Goal: Task Accomplishment & Management: Manage account settings

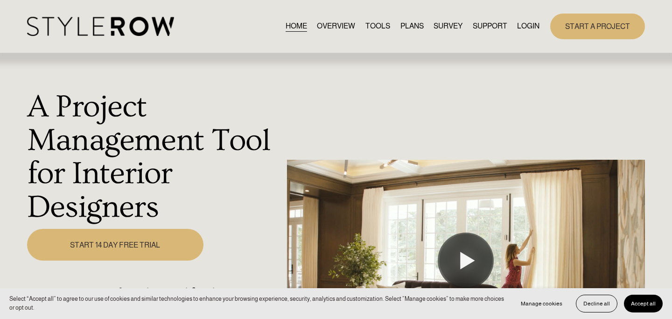
click at [610, 27] on link "START A PROJECT" at bounding box center [598, 27] width 95 height 26
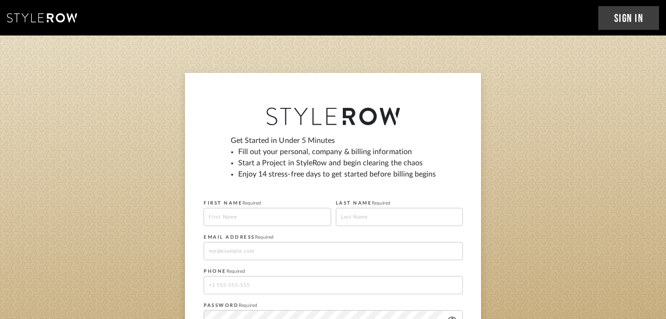
click at [632, 21] on link "Sign In" at bounding box center [628, 18] width 61 height 24
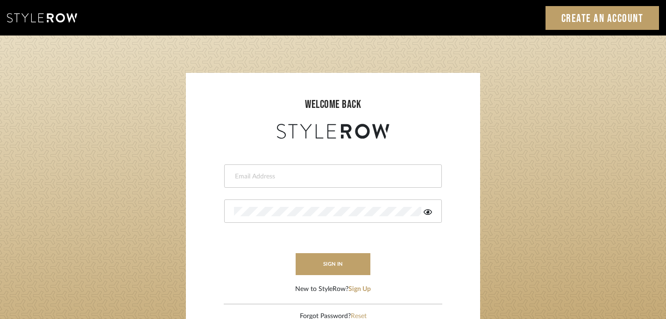
type input "[PERSON_NAME][EMAIL_ADDRESS][DOMAIN_NAME]"
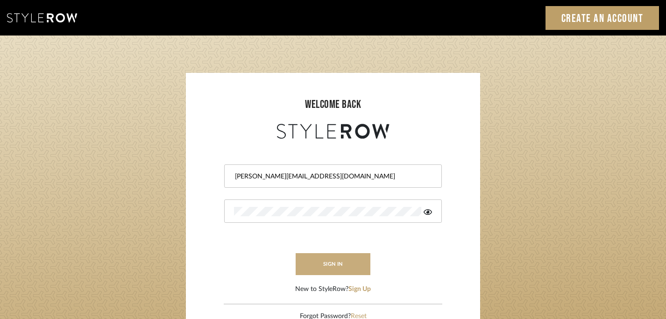
click at [344, 267] on button "sign in" at bounding box center [333, 264] width 75 height 22
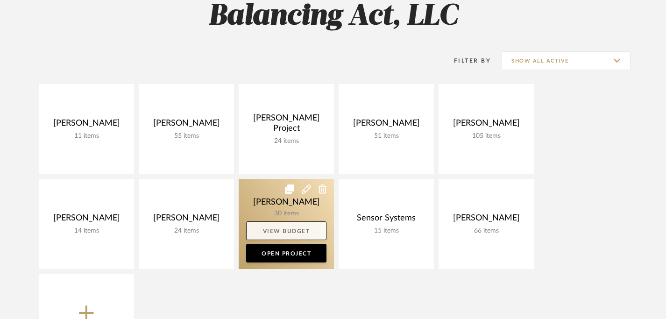
scroll to position [98, 0]
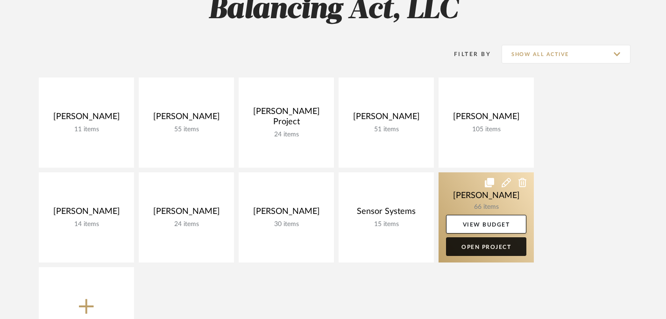
click at [493, 243] on link "Open Project" at bounding box center [486, 246] width 80 height 19
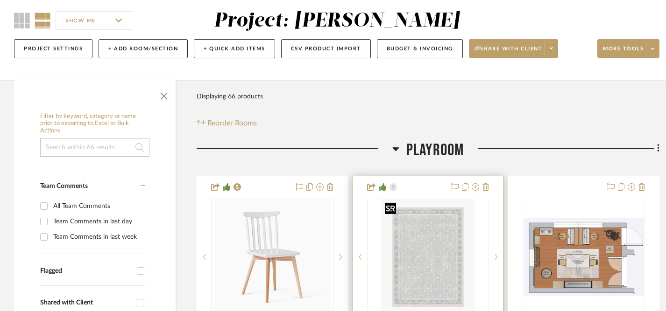
scroll to position [78, 0]
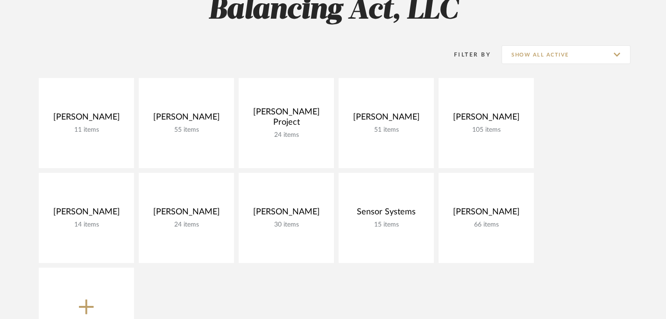
scroll to position [98, 0]
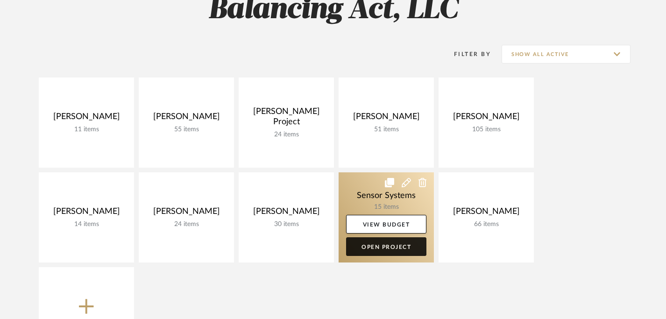
click at [384, 247] on link "Open Project" at bounding box center [386, 246] width 80 height 19
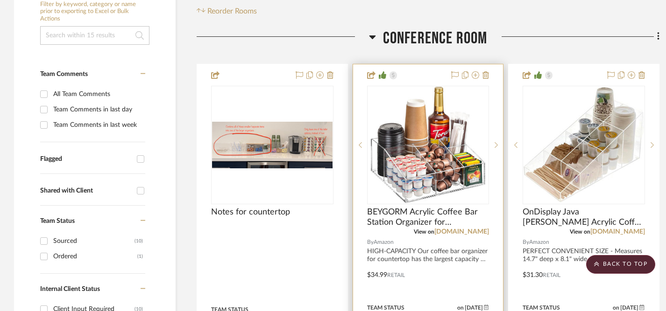
scroll to position [192, 0]
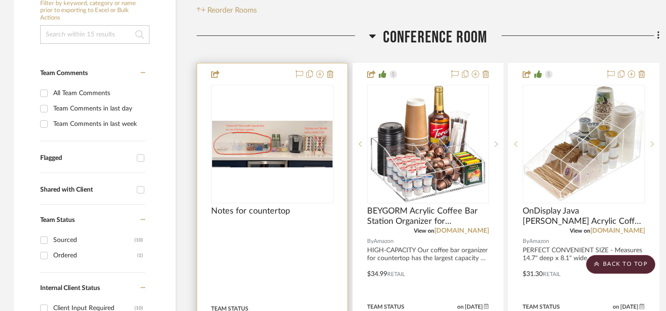
click at [0, 0] on img at bounding box center [0, 0] width 0 height 0
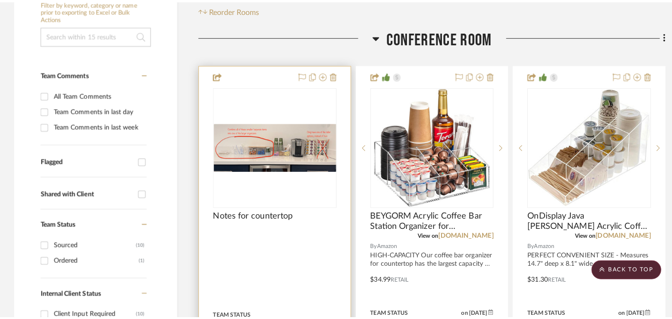
scroll to position [0, 0]
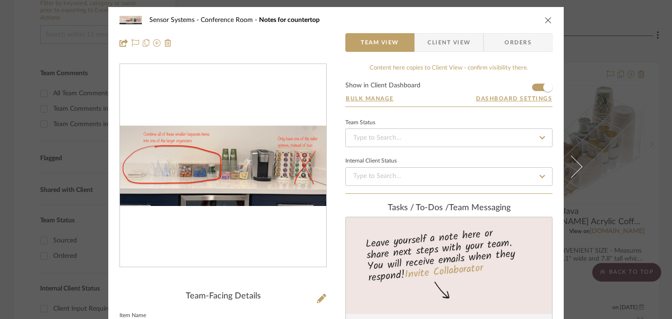
click at [545, 21] on icon "close" at bounding box center [548, 19] width 7 height 7
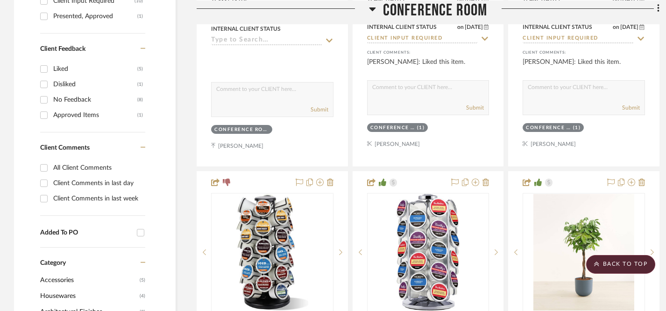
scroll to position [506, 0]
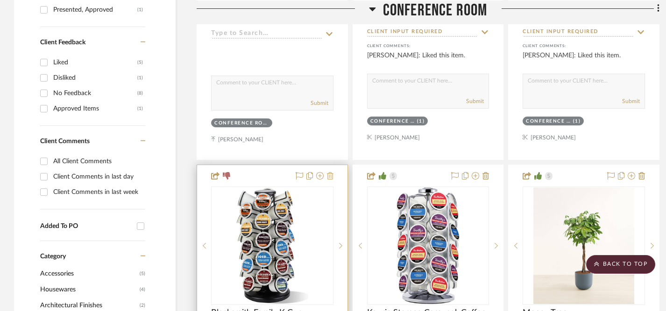
click at [331, 177] on icon at bounding box center [330, 175] width 7 height 7
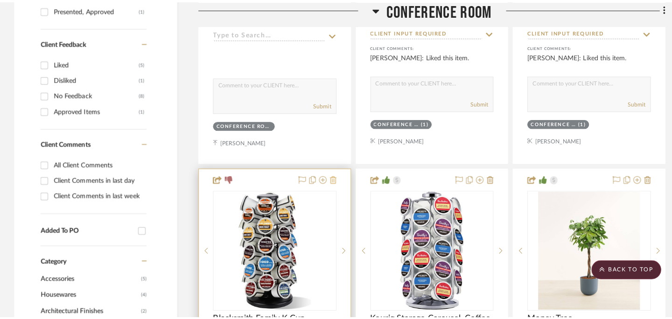
scroll to position [0, 0]
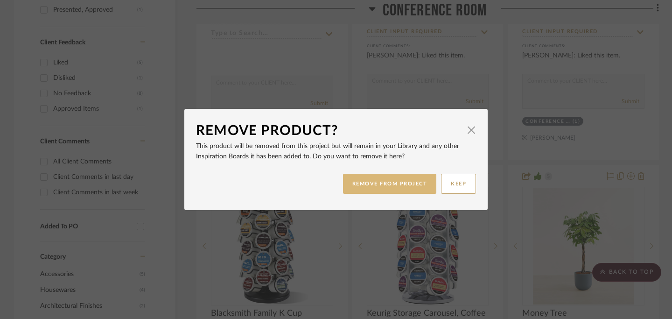
click at [387, 185] on button "REMOVE FROM PROJECT" at bounding box center [390, 184] width 94 height 20
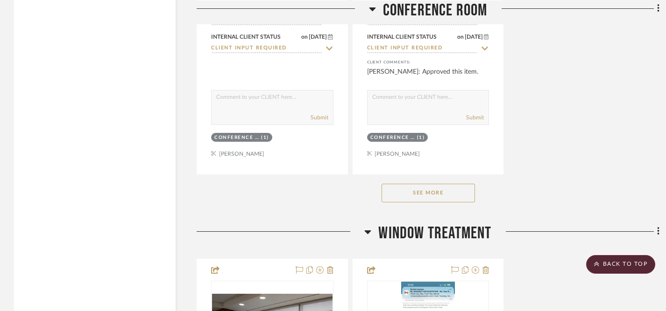
scroll to position [1323, 0]
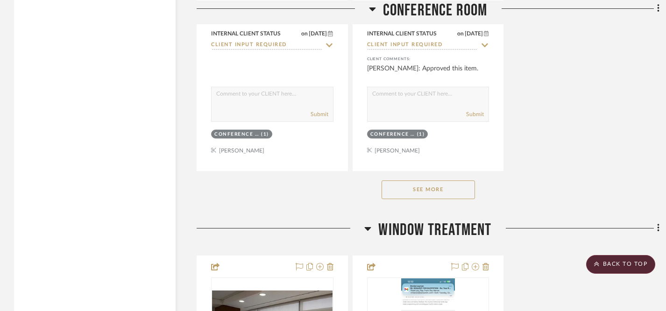
click at [402, 187] on button "See More" at bounding box center [427, 190] width 93 height 19
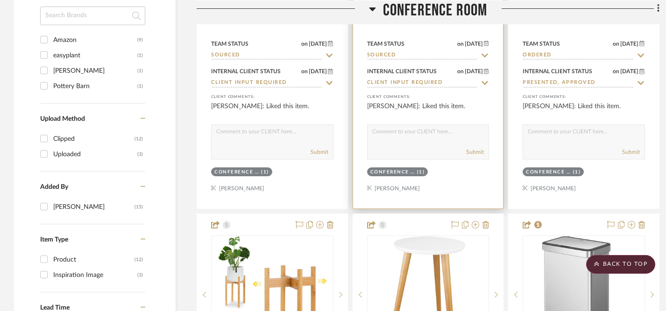
scroll to position [872, 0]
click at [486, 79] on icon at bounding box center [484, 81] width 8 height 7
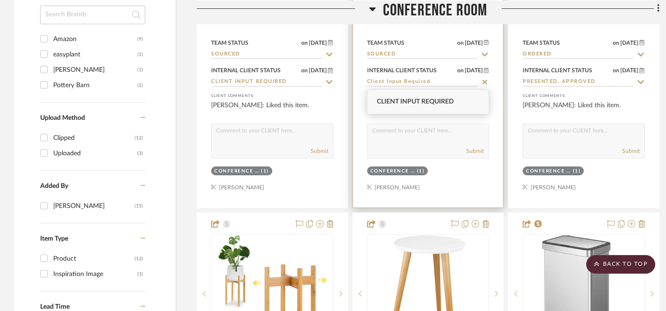
click at [485, 83] on icon at bounding box center [484, 81] width 8 height 7
type input "[DATE]"
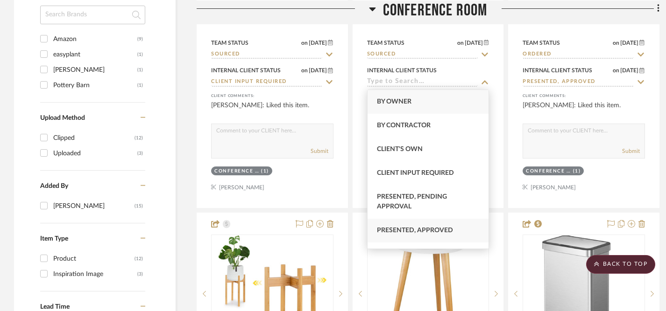
click at [432, 232] on span "Presented, Approved" at bounding box center [415, 230] width 76 height 7
type input "Presented, Approved"
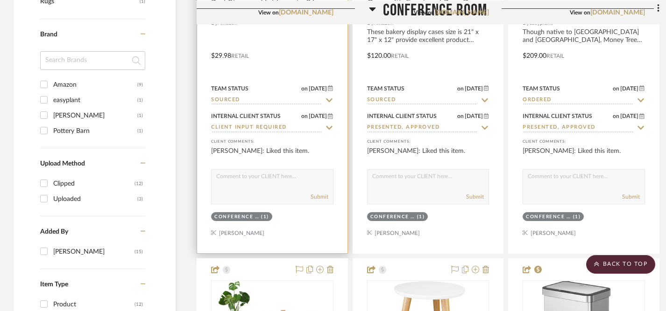
scroll to position [824, 0]
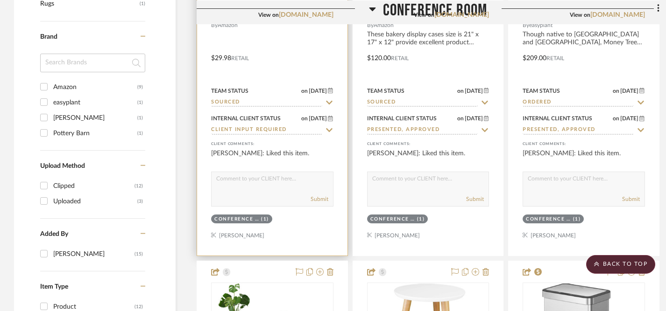
click at [330, 130] on icon at bounding box center [329, 130] width 7 height 4
click at [330, 130] on icon at bounding box center [329, 130] width 5 height 5
type input "[DATE]"
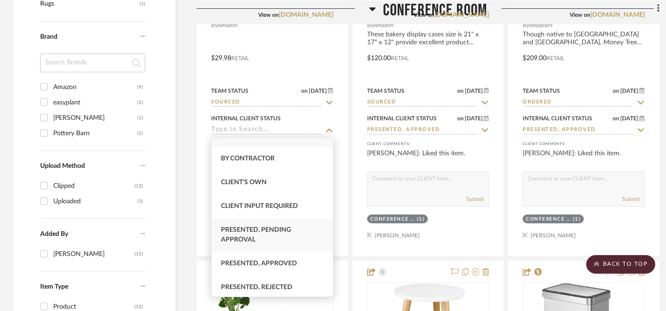
scroll to position [22, 0]
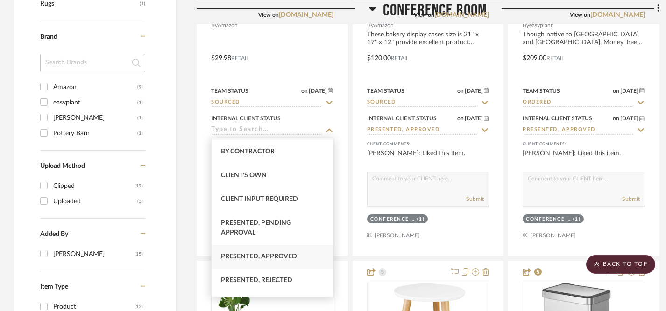
click at [285, 255] on span "Presented, Approved" at bounding box center [259, 257] width 76 height 7
type input "Presented, Approved"
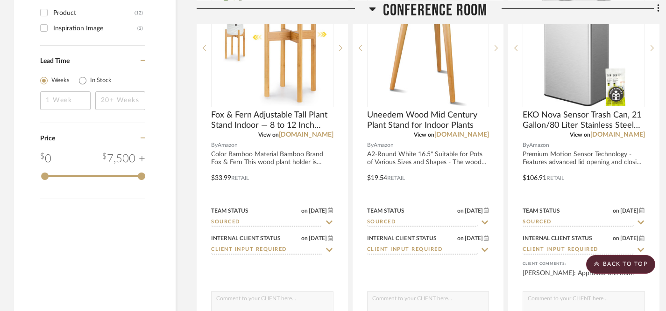
scroll to position [1122, 0]
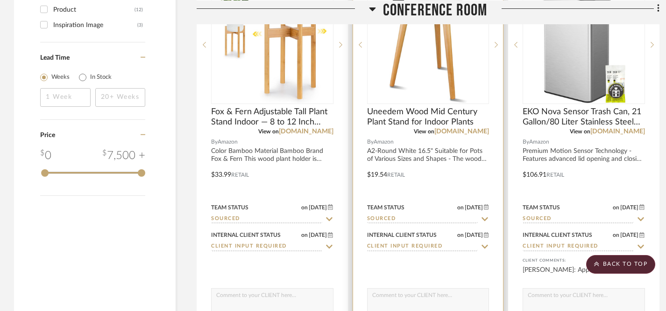
click at [439, 74] on img "0" at bounding box center [428, 44] width 78 height 117
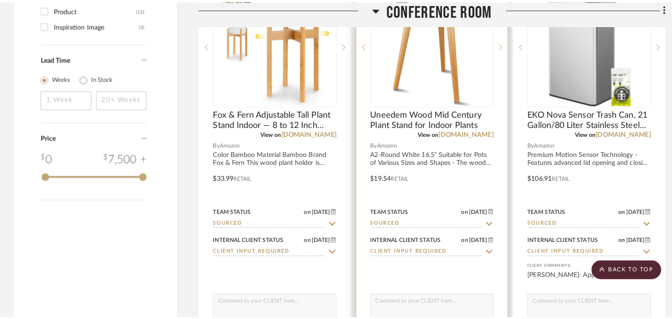
scroll to position [0, 0]
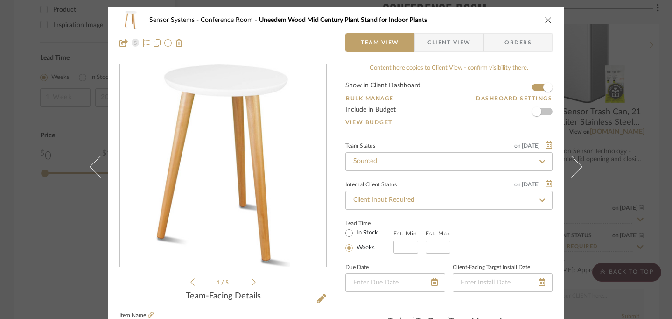
click at [548, 21] on icon "close" at bounding box center [548, 19] width 7 height 7
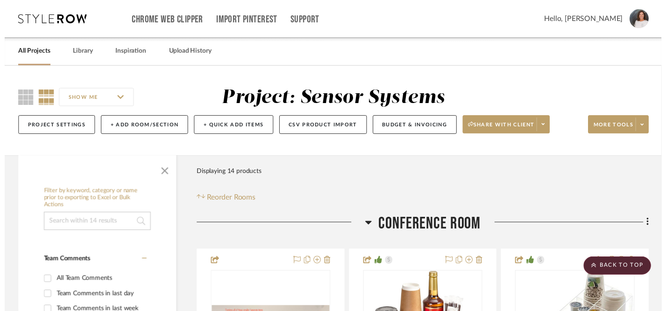
scroll to position [1122, 0]
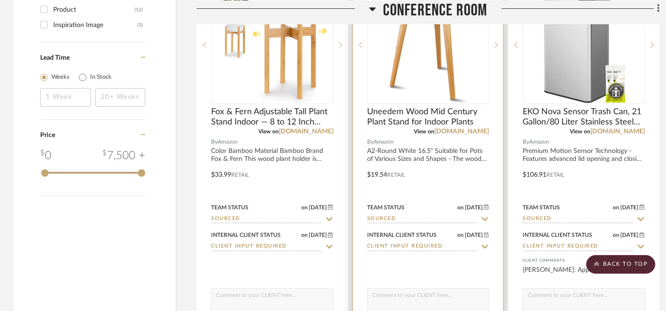
click at [417, 301] on textarea at bounding box center [427, 298] width 121 height 18
type textarea "H"
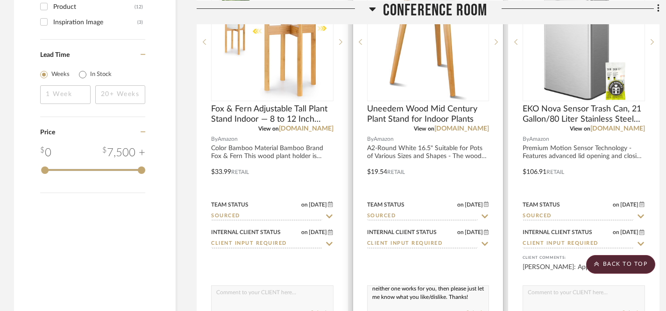
scroll to position [1159, 0]
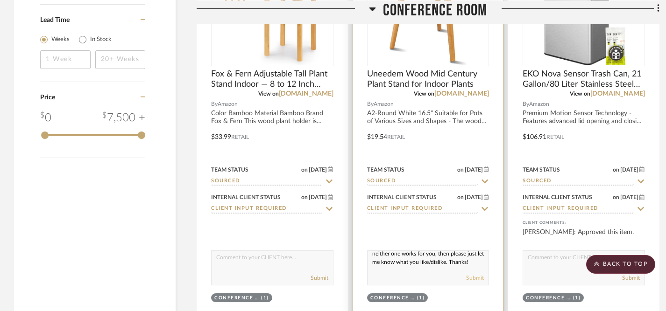
type textarea "Which plant stand do you like better between this one & the Fox & Fern style? I…"
click at [473, 277] on button "Submit" at bounding box center [475, 278] width 18 height 8
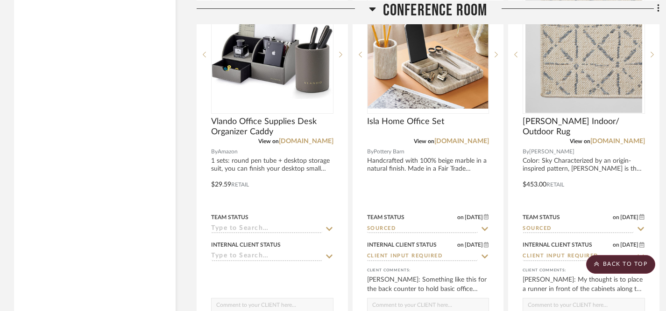
scroll to position [1527, 0]
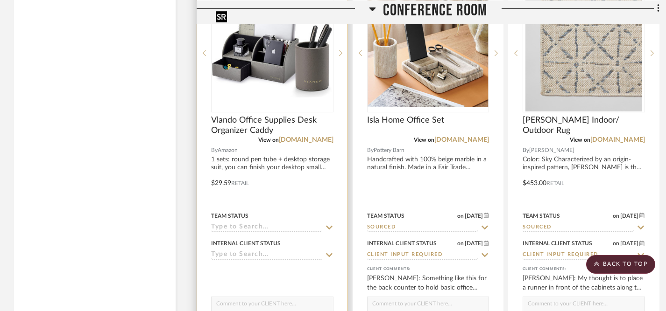
click at [299, 89] on img "0" at bounding box center [272, 53] width 120 height 89
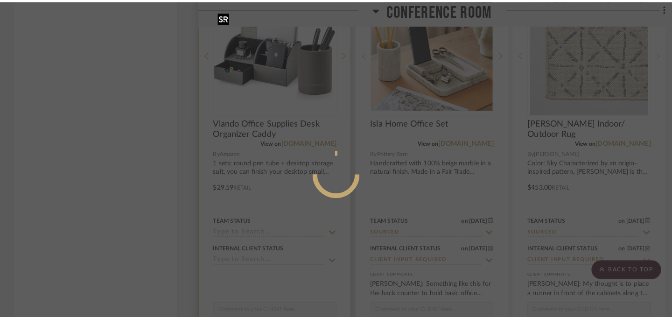
scroll to position [0, 0]
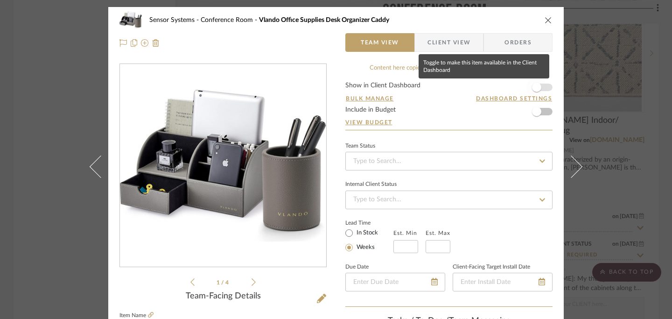
click at [537, 85] on span "button" at bounding box center [536, 87] width 9 height 9
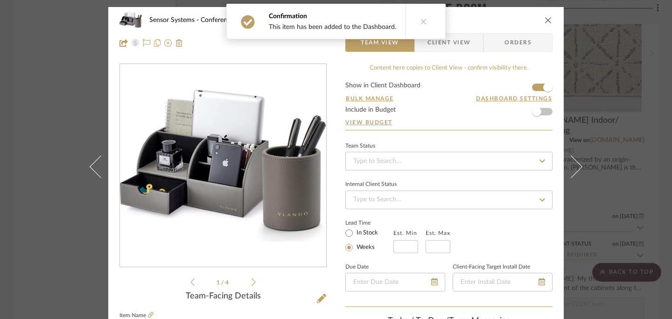
click at [546, 21] on icon "close" at bounding box center [548, 19] width 7 height 7
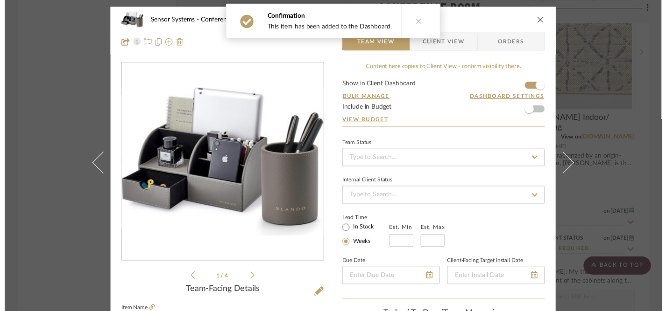
scroll to position [1527, 0]
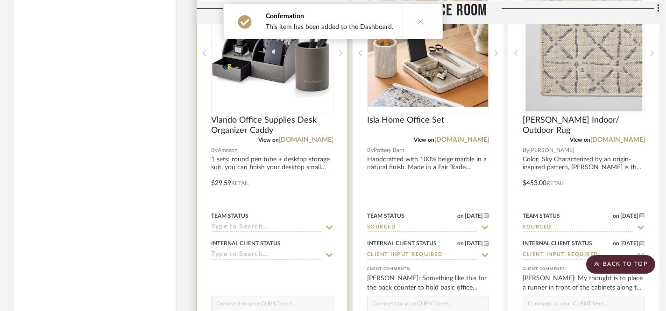
click at [329, 226] on icon at bounding box center [329, 227] width 8 height 7
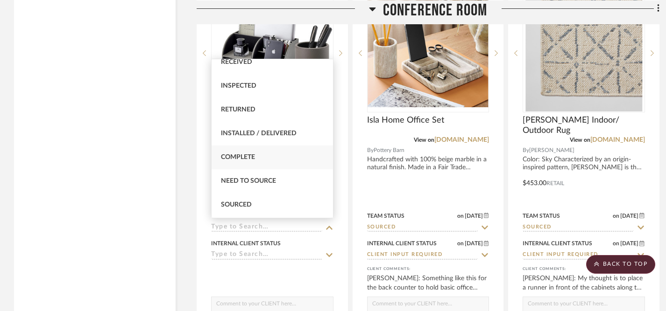
scroll to position [180, 0]
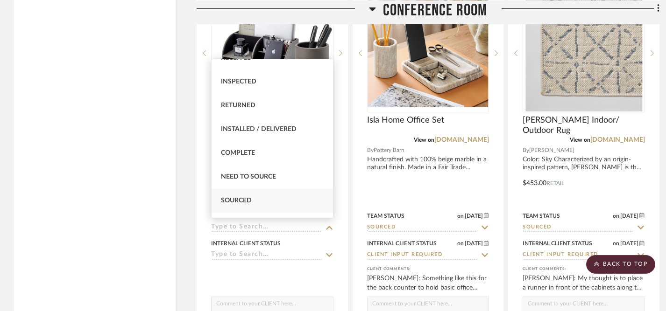
click at [265, 203] on div "Sourced" at bounding box center [272, 201] width 121 height 24
type input "[DATE]"
type input "Sourced"
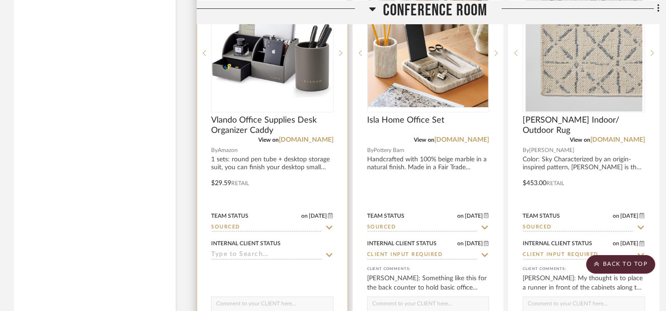
click at [329, 255] on icon at bounding box center [329, 256] width 7 height 4
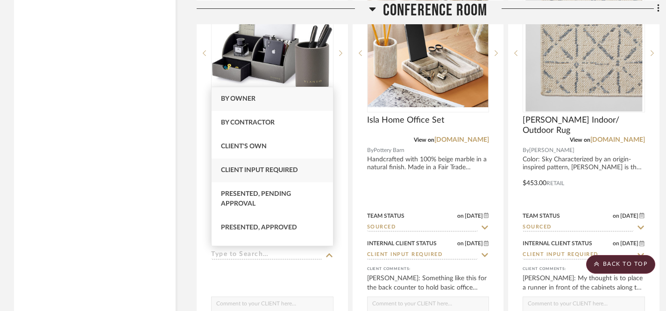
click at [290, 171] on span "Client Input Required" at bounding box center [259, 170] width 77 height 7
type input "[DATE]"
type input "Client Input Required"
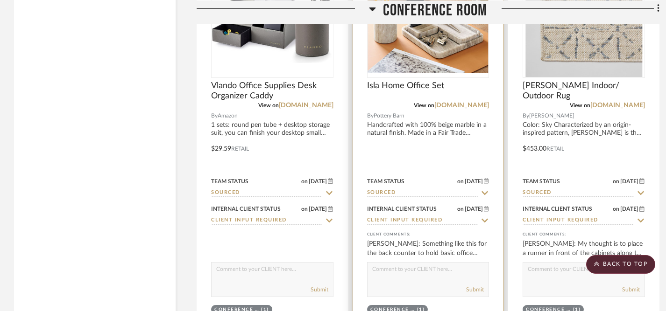
scroll to position [1568, 0]
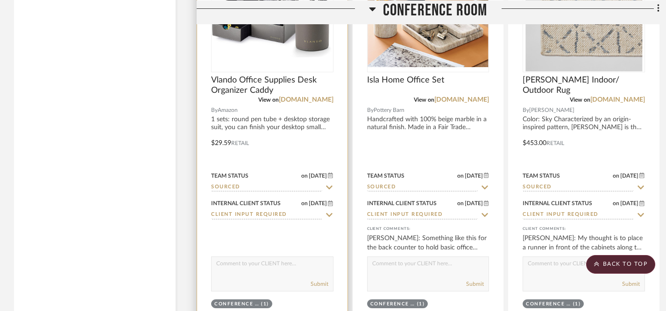
click at [298, 264] on textarea at bounding box center [272, 266] width 121 height 18
type textarea "Do you like the leather look or marble look for the office supply caddy?"
click at [316, 283] on button "Submit" at bounding box center [320, 284] width 18 height 8
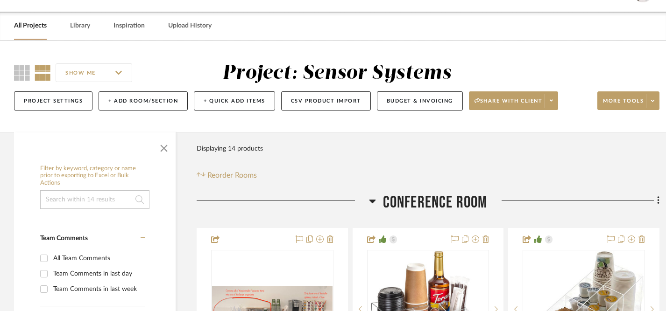
scroll to position [0, 0]
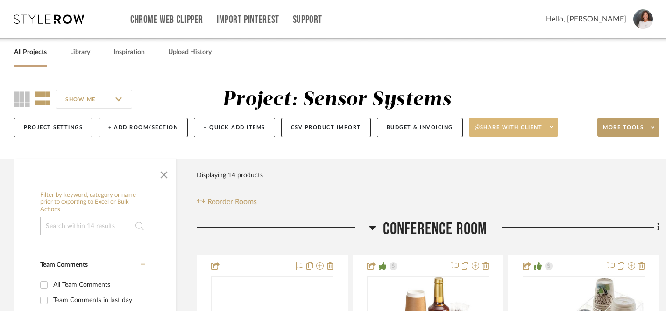
click at [555, 125] on span at bounding box center [550, 127] width 13 height 14
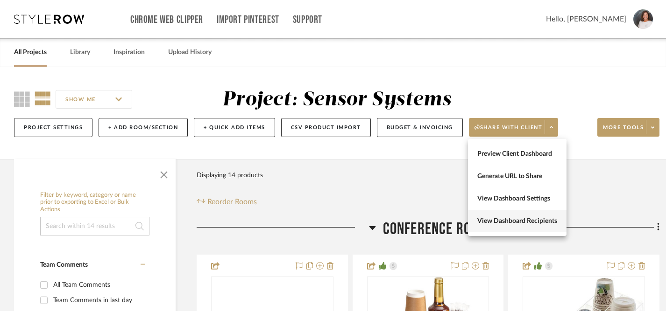
click at [525, 225] on span "View Dashboard Recipients" at bounding box center [517, 222] width 80 height 8
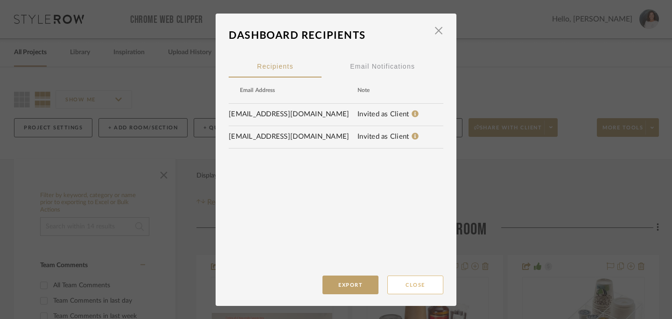
click at [423, 284] on button "Close" at bounding box center [416, 284] width 56 height 19
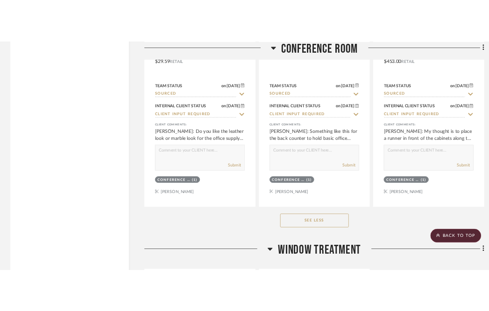
scroll to position [1688, 0]
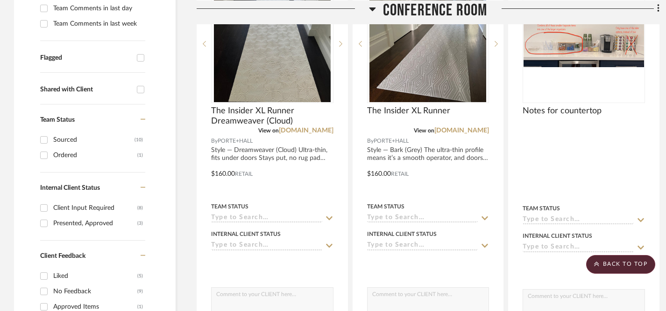
scroll to position [296, 0]
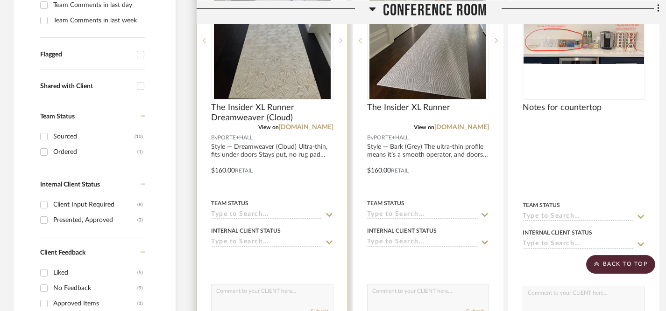
click at [330, 215] on icon at bounding box center [329, 215] width 7 height 4
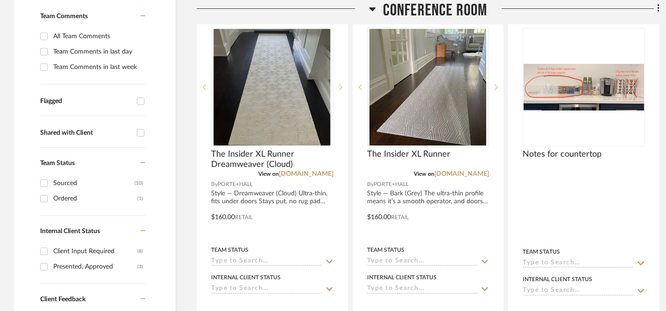
scroll to position [254, 0]
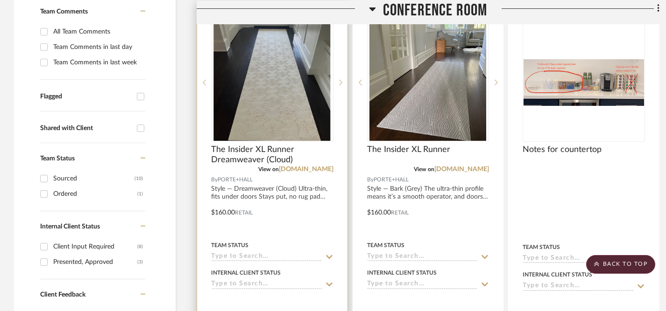
click at [326, 258] on icon at bounding box center [329, 257] width 8 height 7
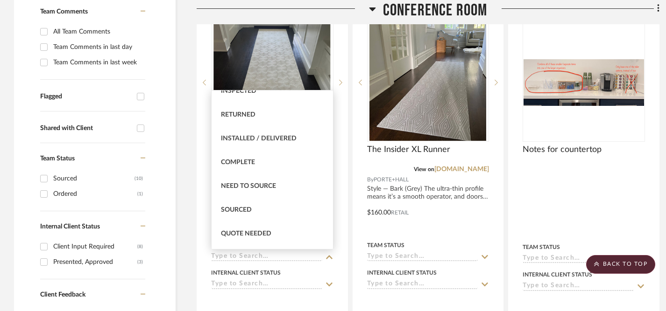
scroll to position [208, 0]
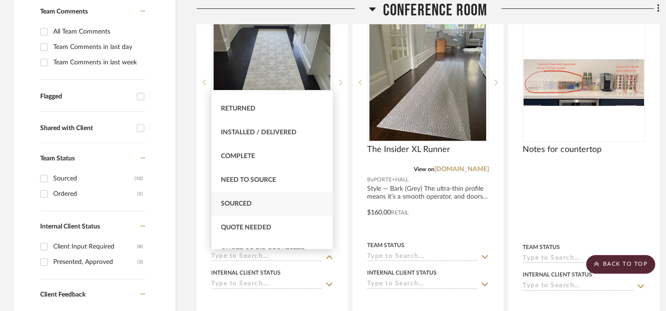
click at [302, 207] on div "Sourced" at bounding box center [272, 204] width 121 height 24
type input "[DATE]"
type input "Sourced"
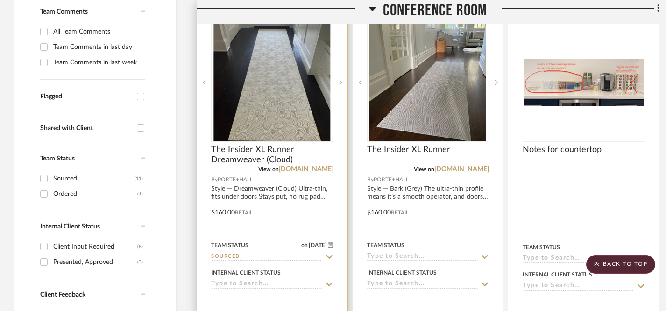
click at [331, 282] on icon at bounding box center [329, 284] width 8 height 7
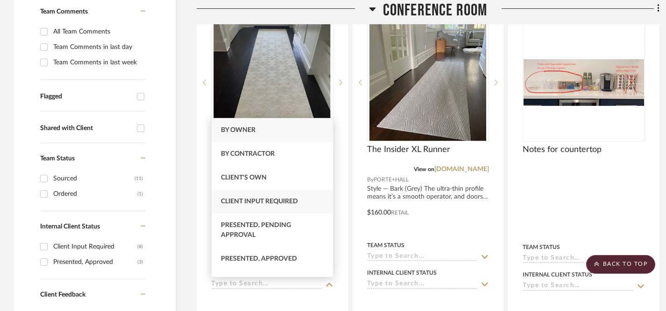
click at [308, 206] on div "Client Input Required" at bounding box center [272, 202] width 121 height 24
type input "10/9/2025"
type input "Client Input Required"
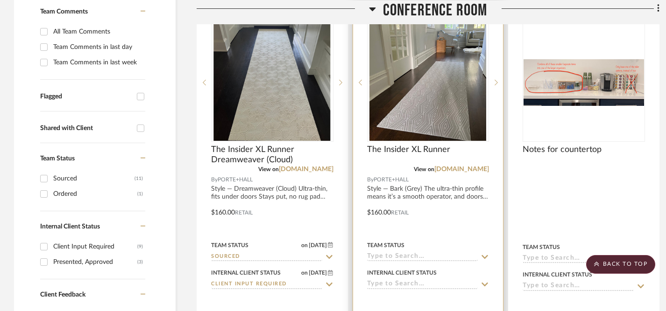
click at [486, 256] on icon at bounding box center [484, 257] width 8 height 7
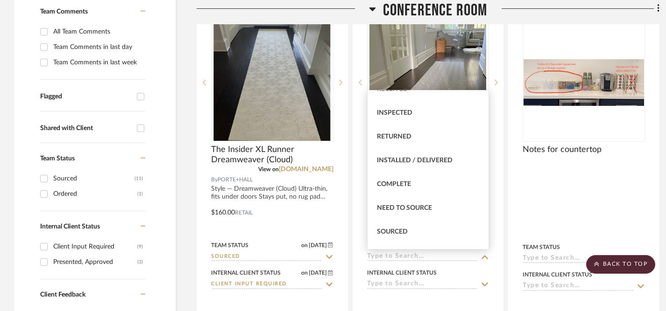
scroll to position [186, 0]
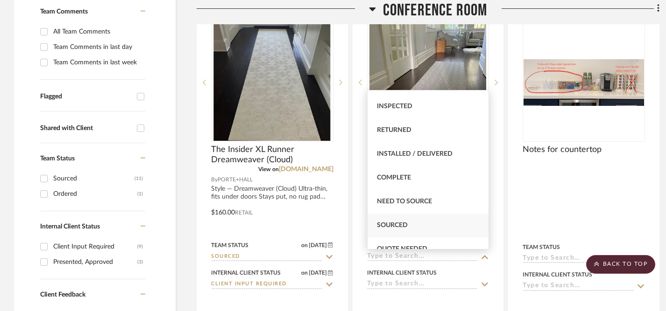
click at [428, 225] on div "Sourced" at bounding box center [427, 226] width 121 height 24
type input "[DATE]"
type input "Sourced"
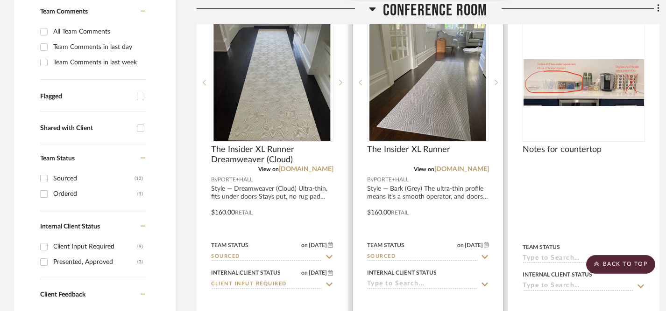
click at [485, 286] on icon at bounding box center [485, 285] width 7 height 4
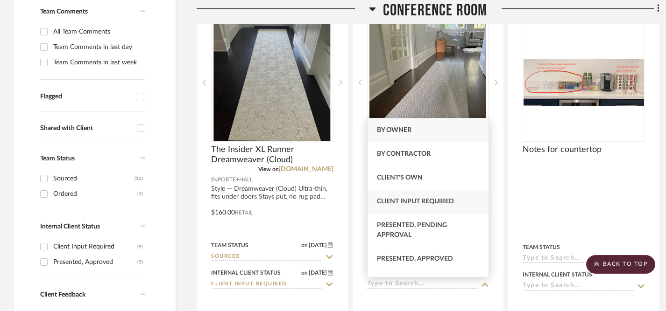
click at [449, 207] on div "Client Input Required" at bounding box center [427, 202] width 121 height 24
type input "[DATE]"
type input "Client Input Required"
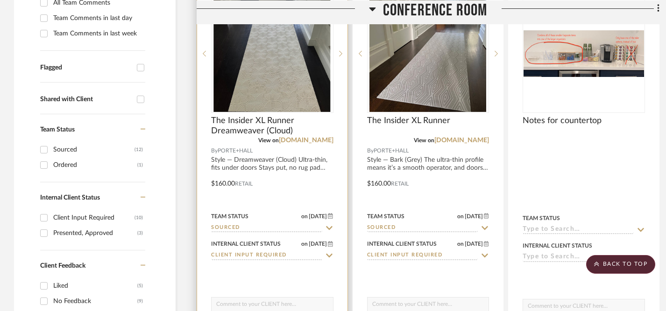
scroll to position [308, 0]
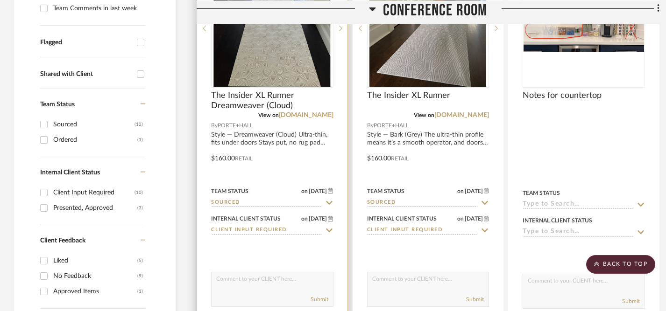
click at [287, 280] on textarea at bounding box center [272, 282] width 121 height 18
type textarea "a"
click at [282, 290] on textarea "A couple of other options for a runner in front of the wall of cabinets." at bounding box center [272, 282] width 121 height 18
click at [257, 287] on textarea "A couple of other options for a runner in front of the wall of cabinets." at bounding box center [272, 282] width 121 height 18
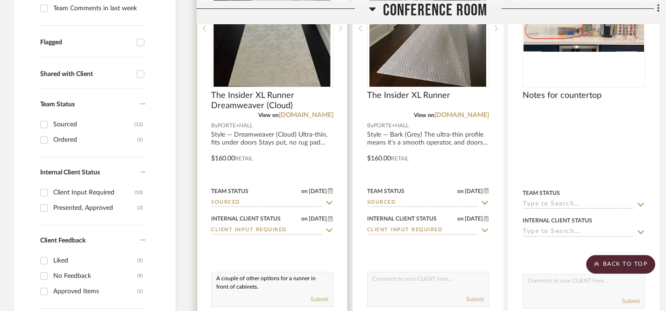
click at [237, 287] on textarea "A couple of other options for a runner in front of cabinets." at bounding box center [272, 282] width 121 height 18
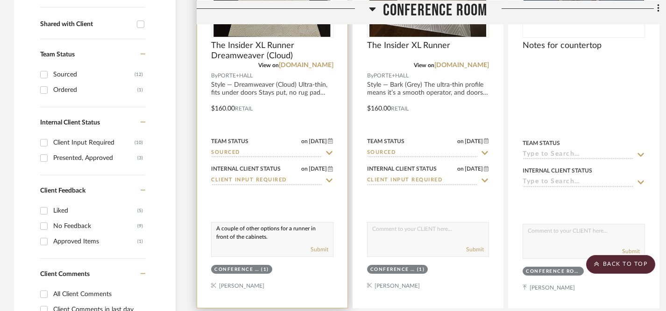
scroll to position [358, 0]
click at [216, 230] on textarea "A couple of other options for a runner in front of the cabinets." at bounding box center [272, 231] width 121 height 18
drag, startPoint x: 216, startPoint y: 230, endPoint x: 289, endPoint y: 244, distance: 74.2
click at [289, 244] on div "A couple of other options for a runner in front of the cabinets. Submit" at bounding box center [272, 239] width 122 height 35
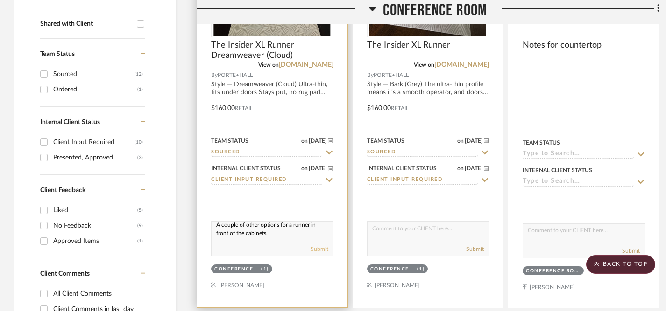
type textarea "A couple of other options for a runner in front of the cabinets."
click at [315, 249] on button "Submit" at bounding box center [320, 249] width 18 height 8
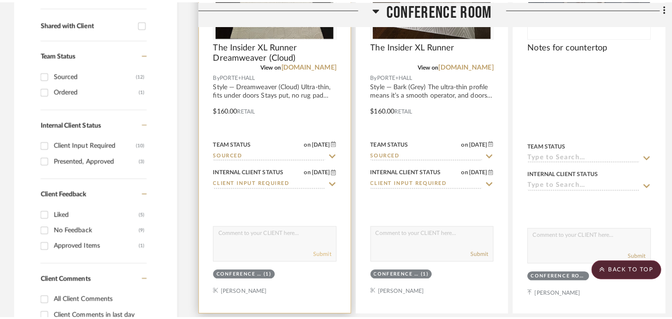
scroll to position [0, 0]
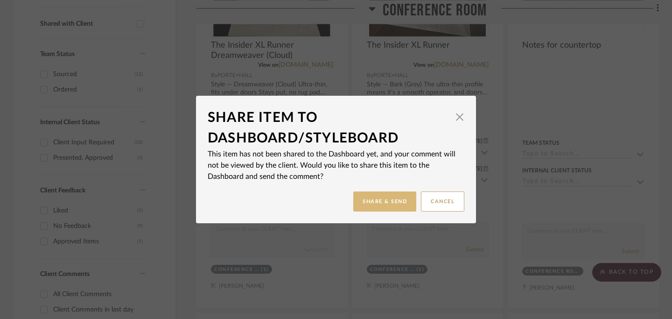
click at [389, 205] on button "Share & Send" at bounding box center [384, 201] width 63 height 20
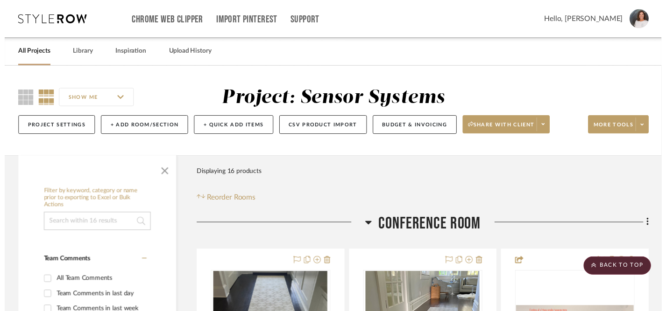
scroll to position [358, 0]
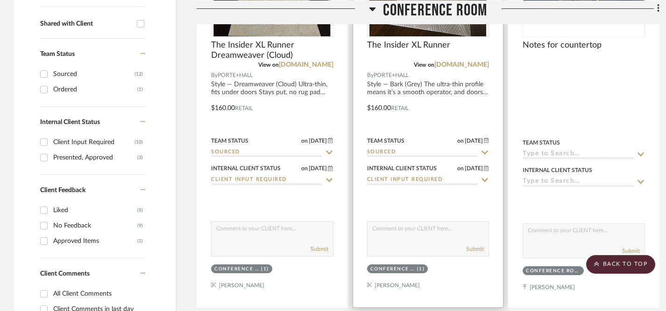
click at [424, 237] on textarea at bounding box center [427, 231] width 121 height 18
paste textarea "A couple of other options for a runner in front of the cabinets."
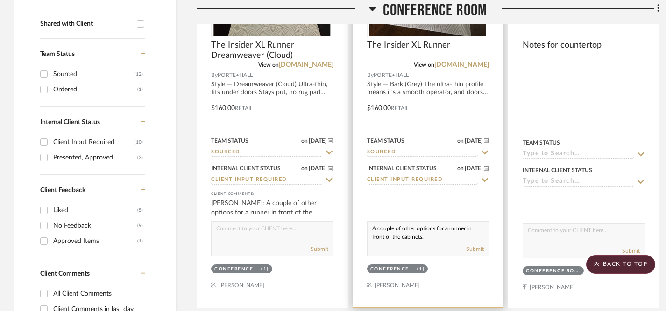
scroll to position [0, 0]
type textarea "A couple of other options for a runner in front of the cabinets."
click at [473, 249] on button "Submit" at bounding box center [475, 249] width 18 height 8
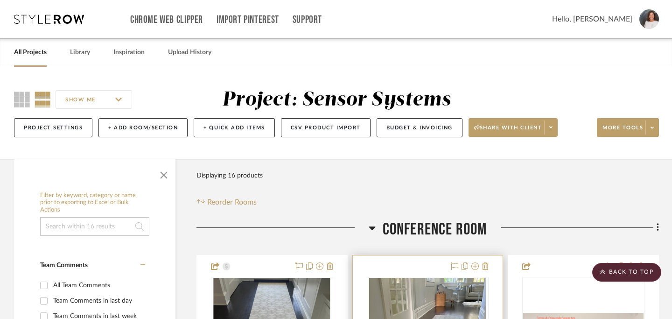
scroll to position [0, 0]
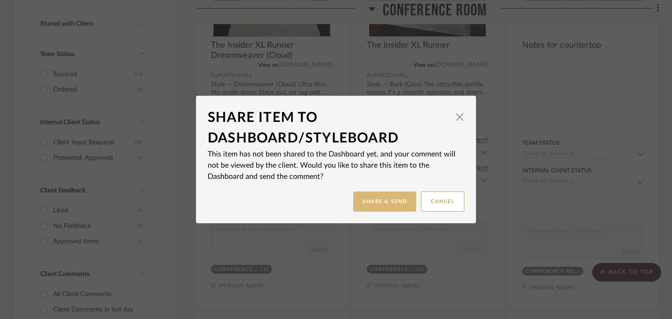
click at [394, 203] on button "Share & Send" at bounding box center [384, 201] width 63 height 20
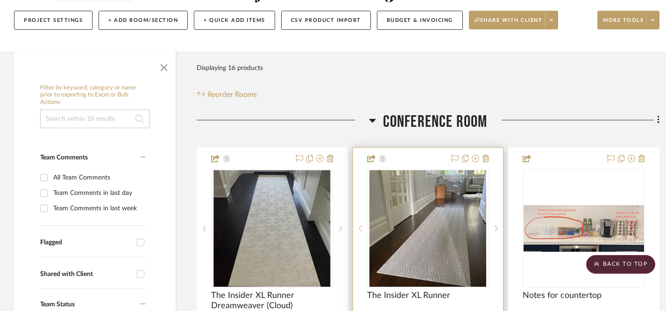
scroll to position [98, 0]
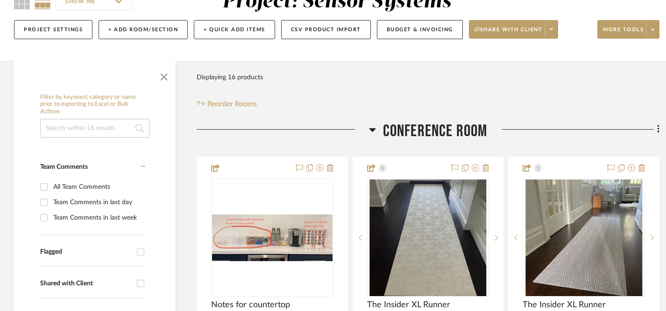
drag, startPoint x: 576, startPoint y: 174, endPoint x: 254, endPoint y: 176, distance: 321.7
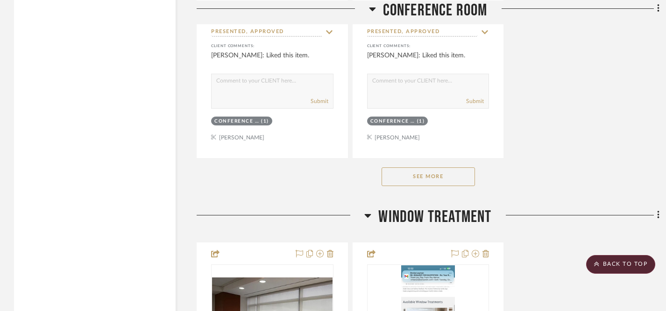
scroll to position [1339, 0]
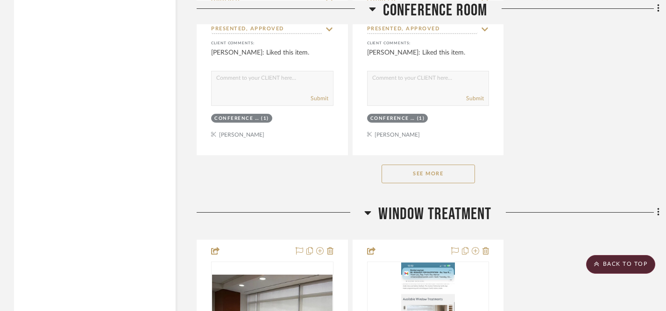
click at [408, 179] on button "See More" at bounding box center [427, 174] width 93 height 19
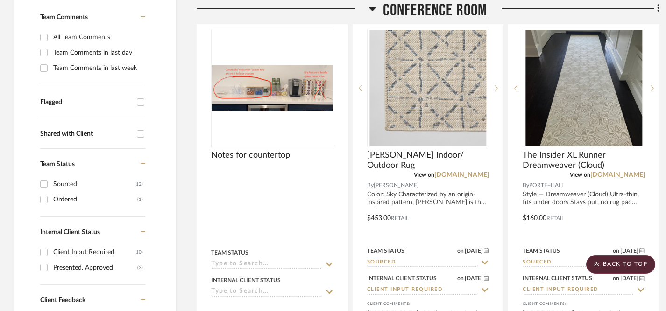
scroll to position [0, 0]
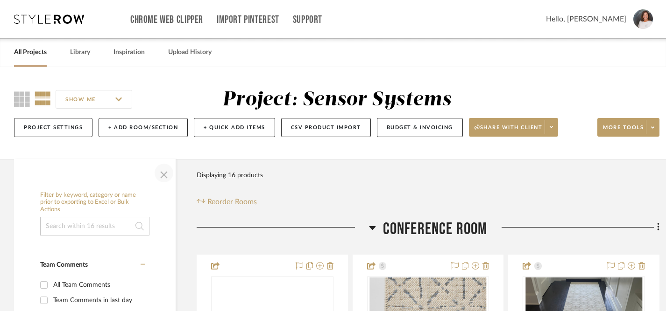
click at [163, 175] on span "button" at bounding box center [164, 173] width 22 height 22
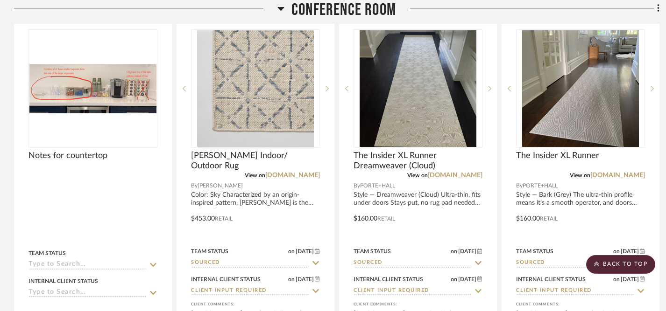
scroll to position [247, 0]
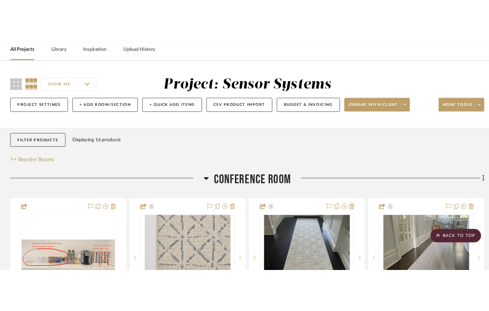
scroll to position [36, 0]
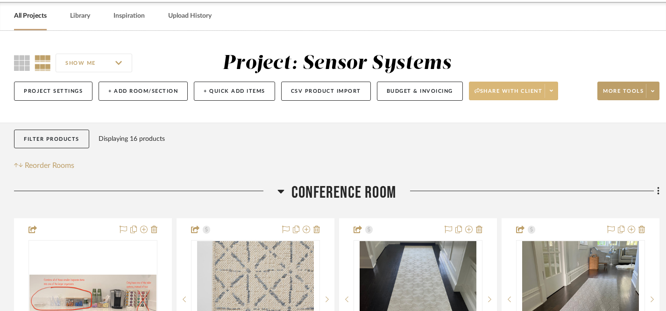
click at [509, 89] on span "Share with client" at bounding box center [508, 95] width 68 height 14
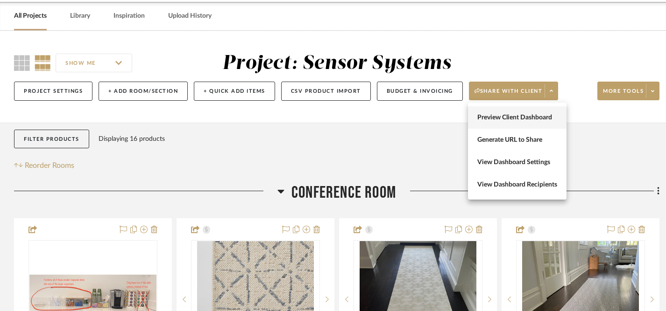
click at [495, 118] on span "Preview Client Dashboard" at bounding box center [517, 118] width 80 height 8
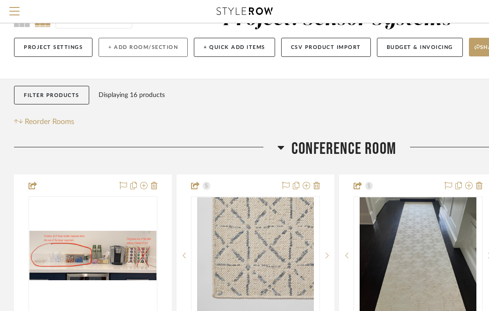
scroll to position [0, 0]
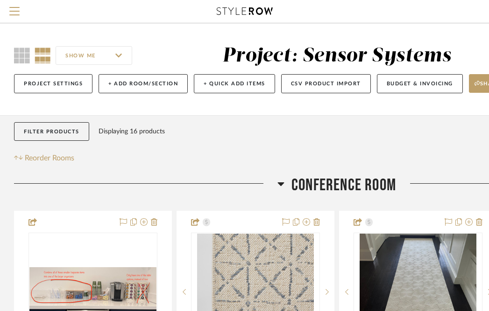
click at [239, 12] on icon at bounding box center [245, 10] width 56 height 7
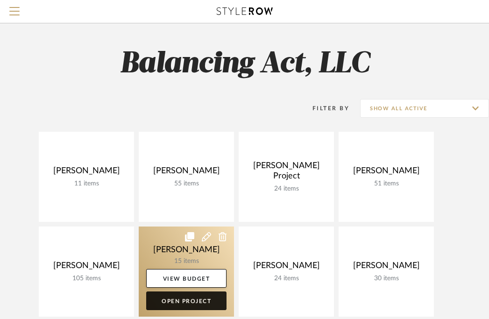
click at [187, 302] on link "Open Project" at bounding box center [186, 300] width 80 height 19
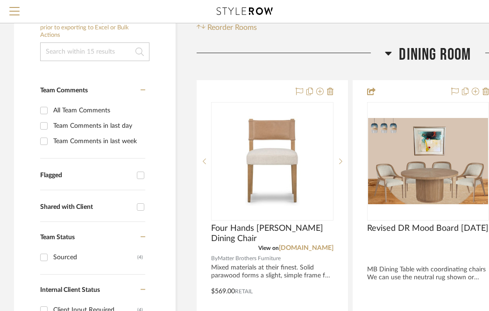
scroll to position [132, 0]
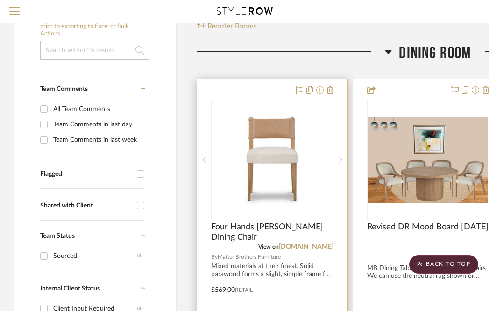
click at [342, 157] on sr-next-btn at bounding box center [340, 160] width 14 height 7
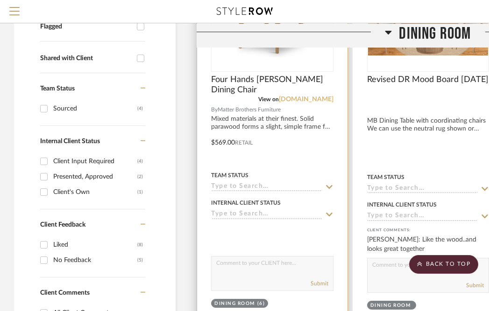
scroll to position [299, 0]
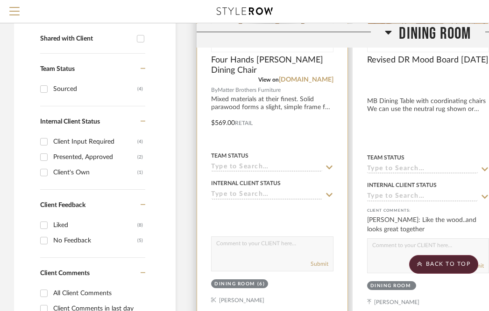
click at [329, 196] on icon at bounding box center [329, 195] width 7 height 4
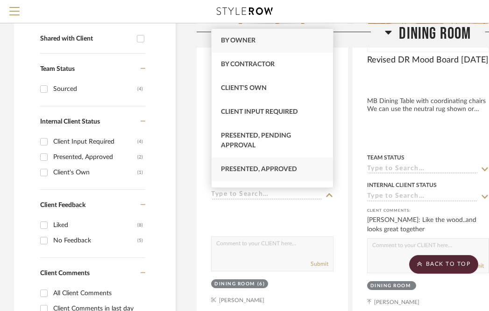
click at [310, 167] on div "Presented, Approved" at bounding box center [272, 170] width 121 height 24
type input "[DATE]"
type input "Presented, Approved"
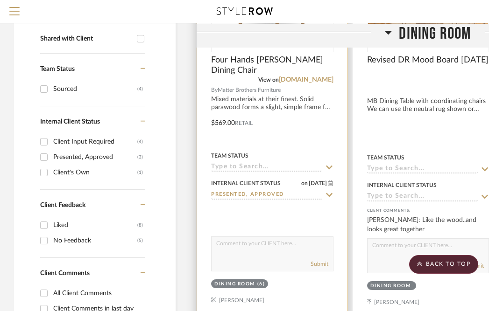
click at [278, 252] on textarea at bounding box center [272, 246] width 121 height 18
click at [282, 259] on div "Submit" at bounding box center [272, 264] width 121 height 13
click at [234, 254] on textarea "Here are the new dining chairs. It's a wonderul choice!" at bounding box center [272, 246] width 121 height 18
click at [271, 254] on textarea "Here are the new dining chairs. It's a wonderful choice!" at bounding box center [272, 246] width 121 height 18
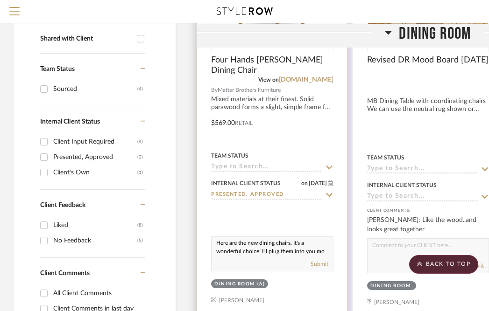
scroll to position [9, 0]
click at [231, 253] on textarea "Here are the new dining chairs. It's a wonderful choice! I'll plug them into yo…" at bounding box center [272, 246] width 121 height 18
click at [270, 253] on textarea "Here are the new dining chairs. It's a wonderful choice! I'll plug them into yo…" at bounding box center [272, 246] width 121 height 18
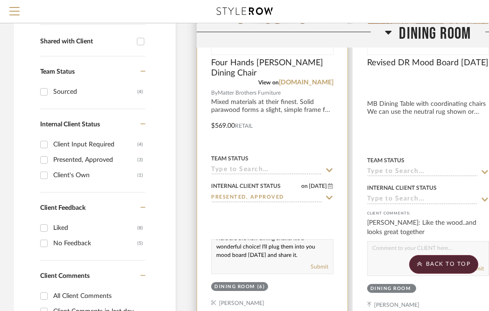
scroll to position [12, 0]
click at [315, 246] on textarea "Here are the new dining chairs. It's a wonderful choice! I'll plug them into yo…" at bounding box center [272, 249] width 121 height 18
type textarea "Here are the new dining chairs. It's a wonderful choice! I'll plug them into yo…"
click at [322, 268] on button "Submit" at bounding box center [320, 267] width 18 height 8
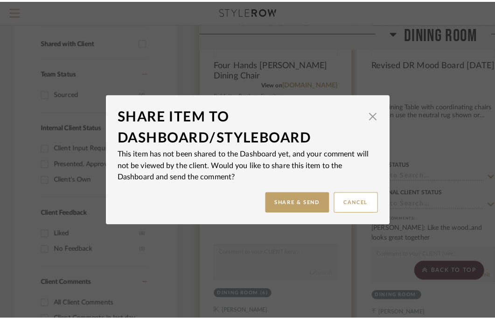
scroll to position [0, 0]
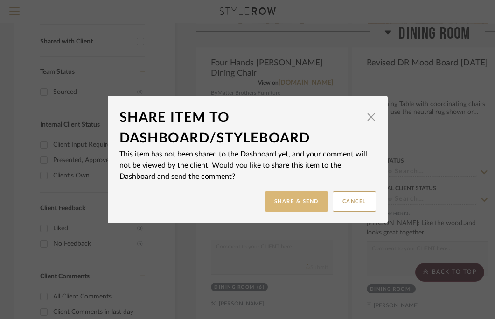
click at [304, 202] on button "Share & Send" at bounding box center [296, 201] width 63 height 20
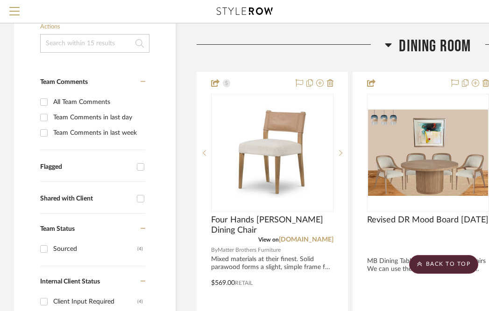
scroll to position [115, 0]
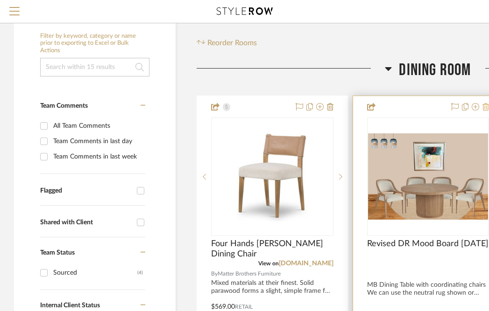
click at [483, 107] on icon at bounding box center [485, 106] width 7 height 7
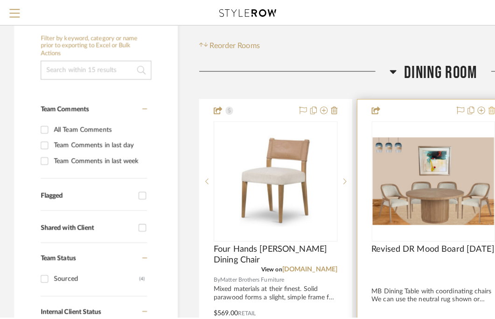
scroll to position [0, 0]
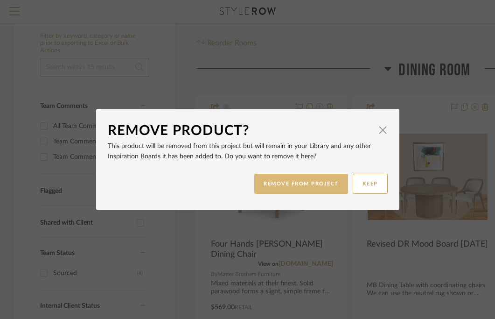
click at [315, 184] on button "REMOVE FROM PROJECT" at bounding box center [301, 184] width 94 height 20
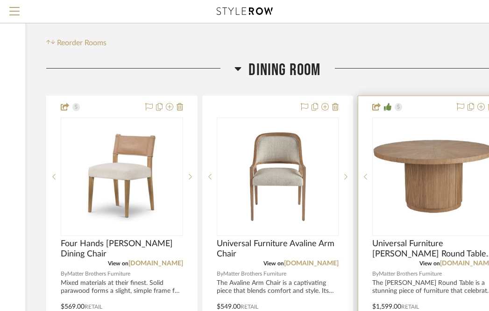
scroll to position [115, 148]
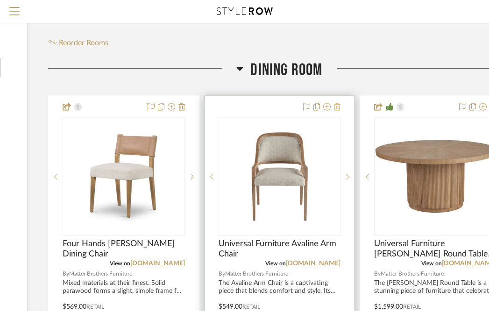
click at [338, 109] on icon at bounding box center [337, 106] width 7 height 7
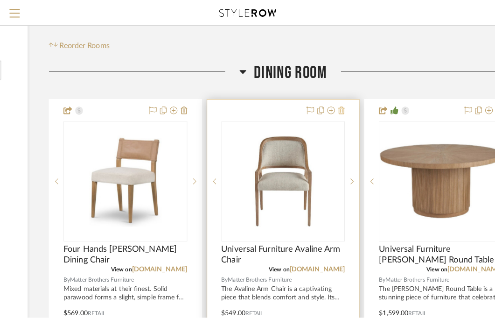
scroll to position [0, 0]
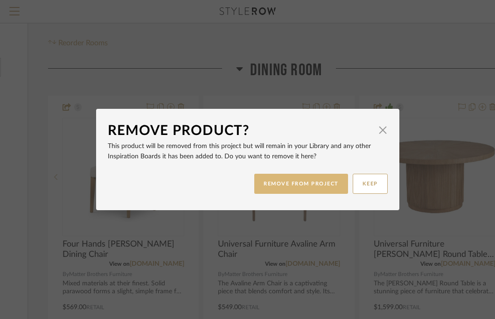
click at [327, 185] on button "REMOVE FROM PROJECT" at bounding box center [301, 184] width 94 height 20
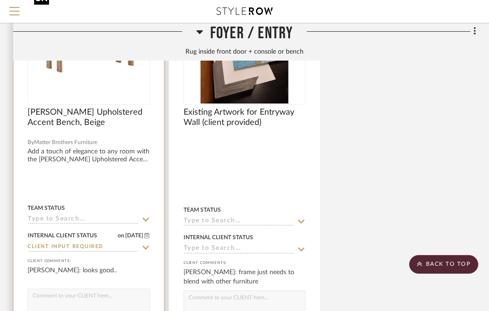
scroll to position [720, 184]
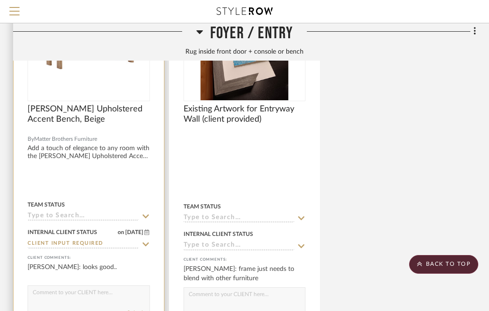
click at [147, 244] on icon at bounding box center [145, 244] width 7 height 4
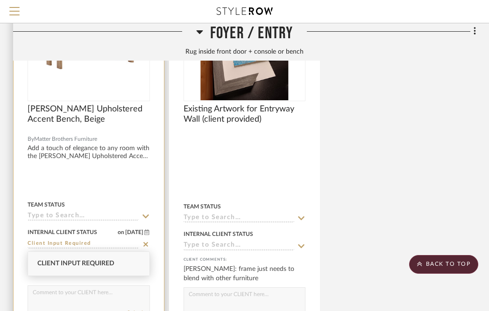
click at [148, 242] on icon at bounding box center [145, 244] width 8 height 7
type input "[DATE]"
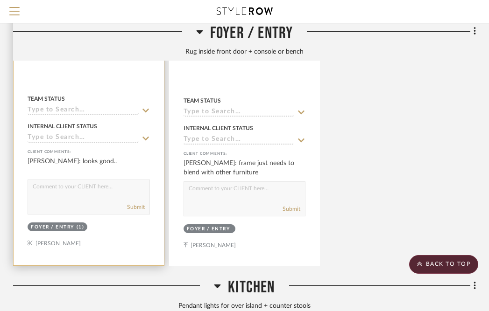
scroll to position [827, 184]
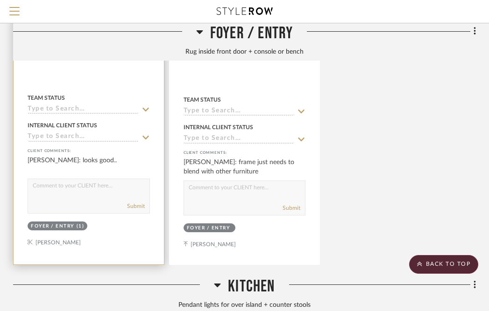
click at [144, 136] on icon at bounding box center [145, 137] width 8 height 7
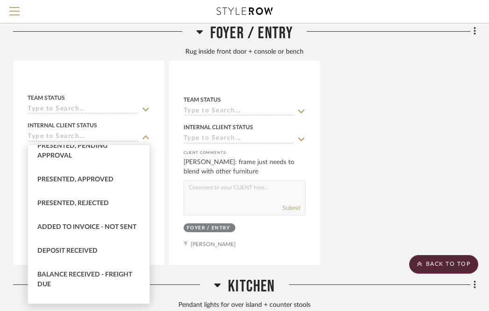
scroll to position [97, 0]
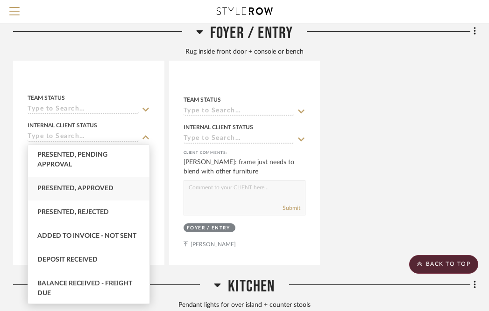
click at [99, 189] on span "Presented, Approved" at bounding box center [75, 188] width 76 height 7
type input "Presented, Approved"
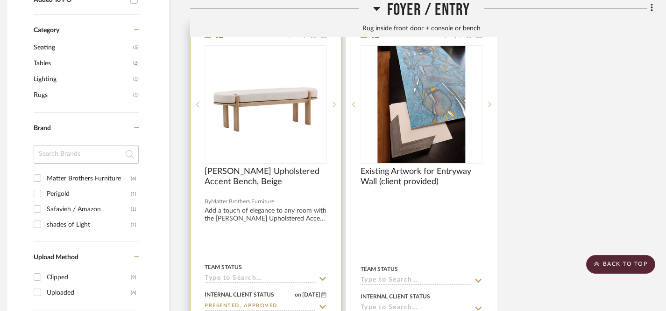
scroll to position [690, 7]
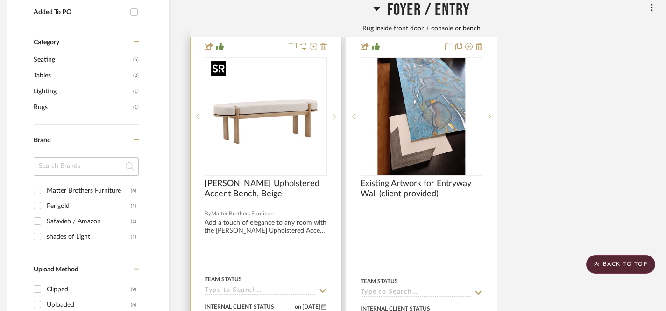
click at [272, 130] on img "0" at bounding box center [265, 116] width 117 height 117
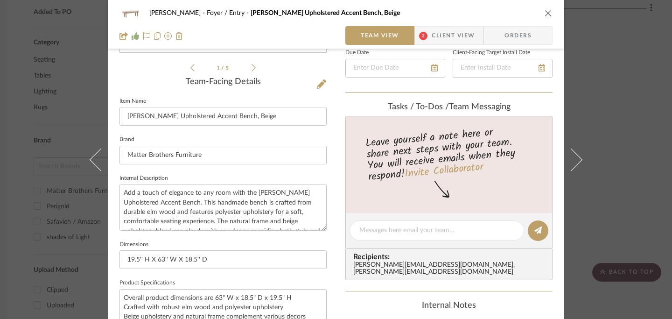
scroll to position [218, 0]
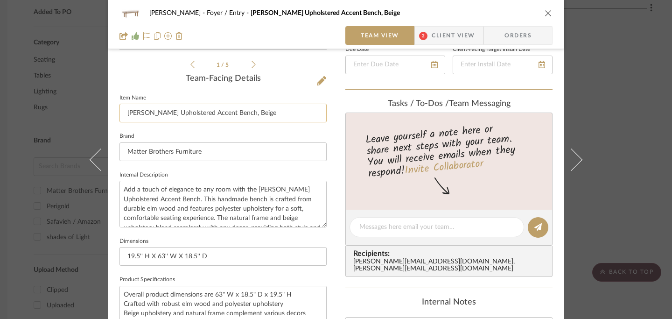
drag, startPoint x: 125, startPoint y: 112, endPoint x: 240, endPoint y: 121, distance: 115.7
click at [240, 121] on input "[PERSON_NAME] Upholstered Accent Bench, Beige" at bounding box center [223, 113] width 207 height 19
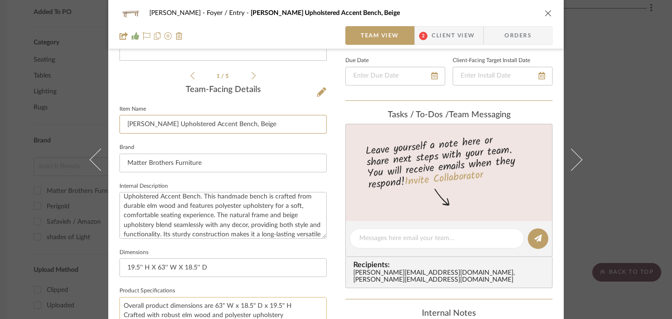
scroll to position [18, 0]
click at [545, 14] on icon "close" at bounding box center [548, 12] width 7 height 7
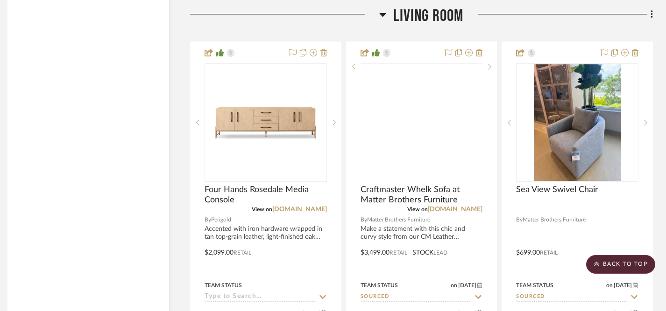
scroll to position [1617, 7]
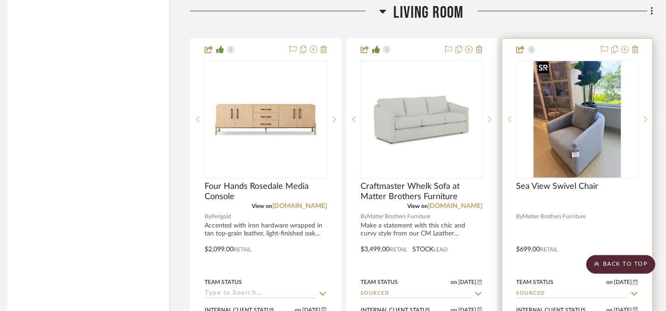
click at [580, 148] on img "0" at bounding box center [577, 119] width 87 height 117
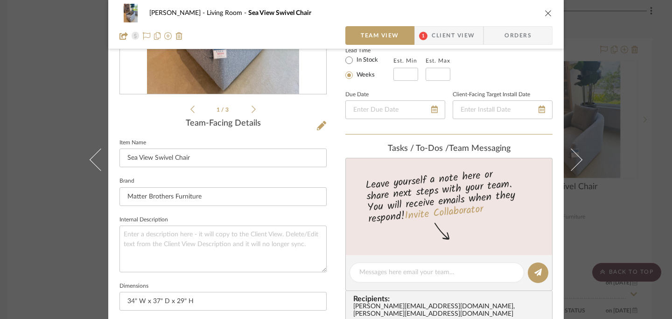
scroll to position [174, 0]
drag, startPoint x: 124, startPoint y: 158, endPoint x: 198, endPoint y: 164, distance: 73.6
click at [198, 164] on input "Sea View Swivel Chair" at bounding box center [223, 157] width 207 height 19
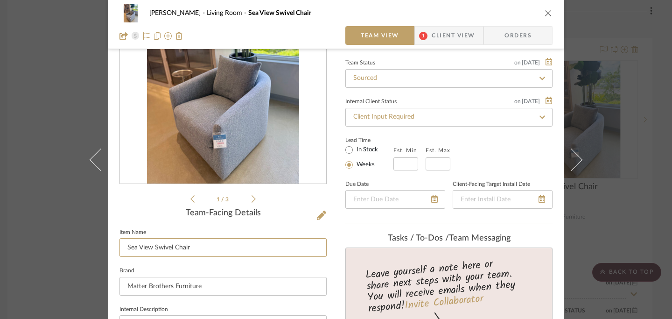
scroll to position [66, 0]
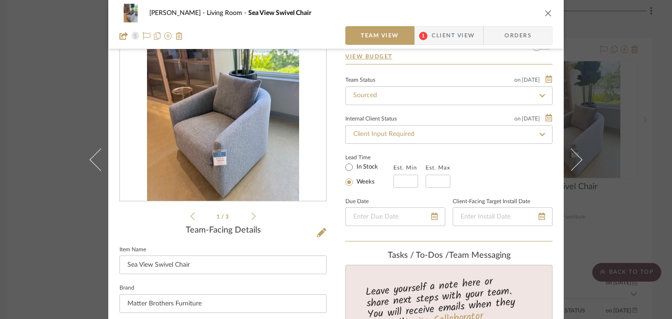
click at [252, 214] on icon at bounding box center [254, 216] width 4 height 8
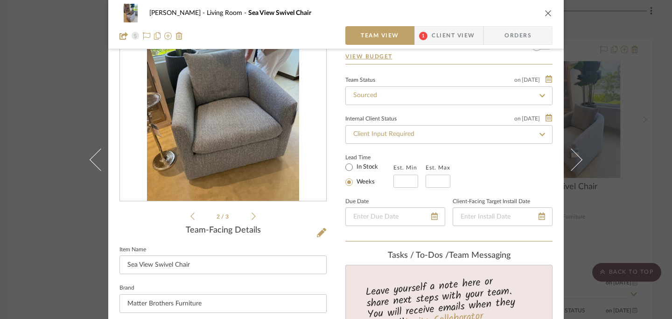
click at [252, 214] on icon at bounding box center [254, 216] width 4 height 8
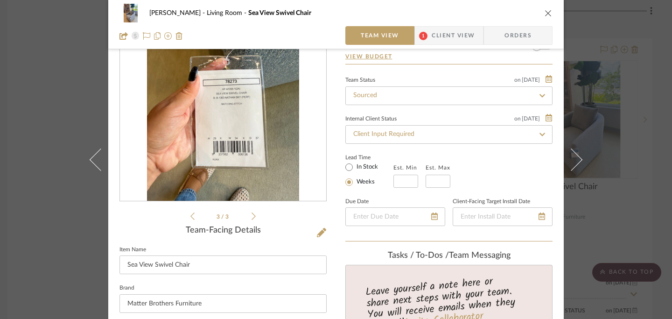
drag, startPoint x: 219, startPoint y: 57, endPoint x: 106, endPoint y: 0, distance: 126.8
click at [545, 12] on icon "close" at bounding box center [548, 12] width 7 height 7
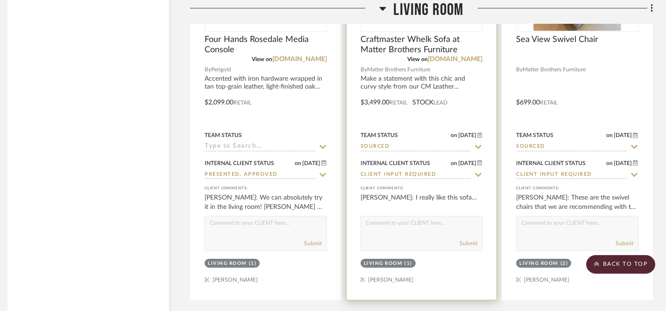
scroll to position [1771, 7]
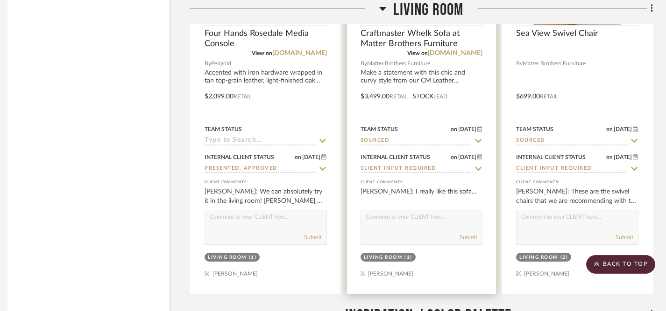
click at [479, 165] on icon at bounding box center [478, 168] width 8 height 7
click at [478, 168] on icon at bounding box center [478, 168] width 8 height 7
type input "[DATE]"
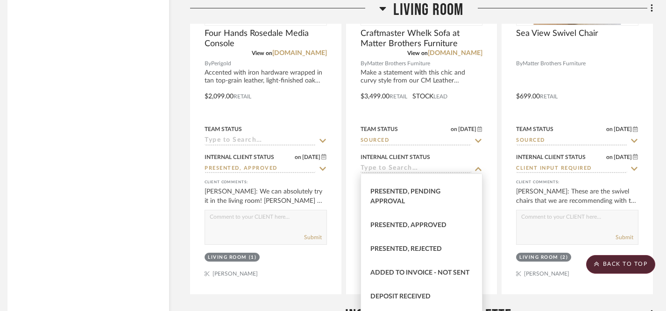
scroll to position [91, 0]
click at [428, 222] on span "Presented, Approved" at bounding box center [408, 223] width 76 height 7
type input "Presented, Approved"
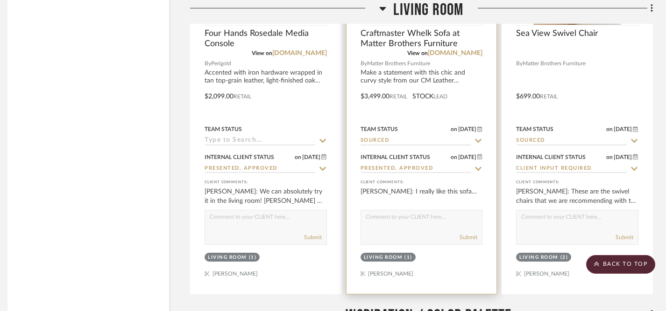
click at [398, 219] on textarea at bounding box center [421, 220] width 121 height 18
type textarea "ORDERED"
click at [464, 234] on button "Submit" at bounding box center [468, 237] width 18 height 8
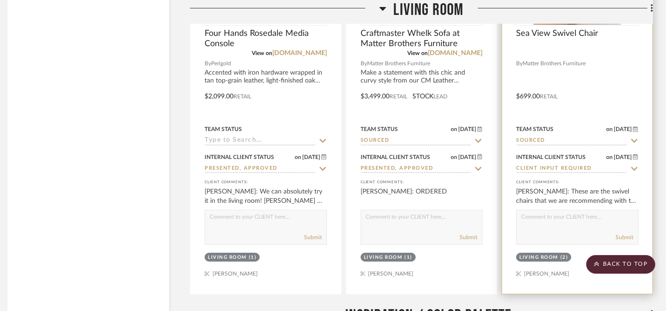
click at [534, 216] on textarea at bounding box center [576, 220] width 121 height 18
click at [635, 165] on icon at bounding box center [634, 168] width 8 height 7
type input "[DATE]"
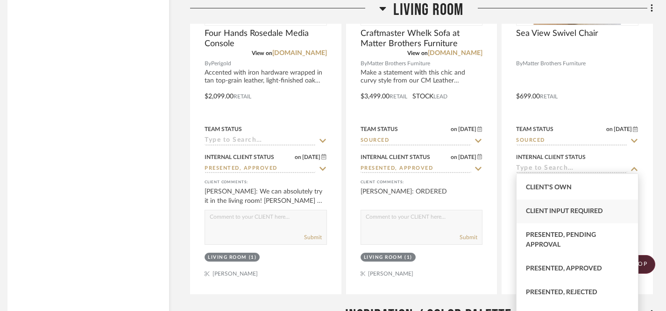
scroll to position [46, 0]
click at [587, 268] on span "Presented, Approved" at bounding box center [564, 268] width 76 height 7
type input "Presented, Approved"
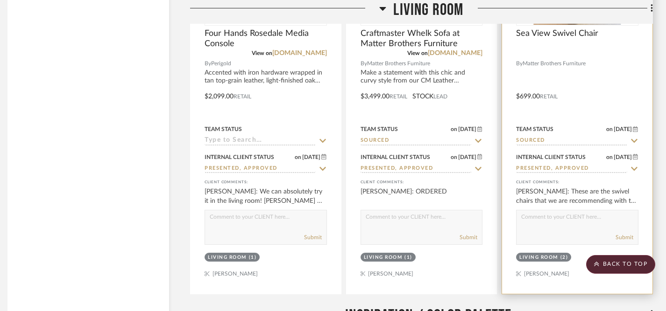
click at [579, 216] on textarea at bounding box center [576, 220] width 121 height 18
type textarea "O"
type textarea "b"
click at [520, 215] on textarea "ORDERED 10/10/25" at bounding box center [576, 220] width 121 height 18
click at [618, 225] on textarea "TO BE ORDERED [DATE]" at bounding box center [576, 220] width 121 height 18
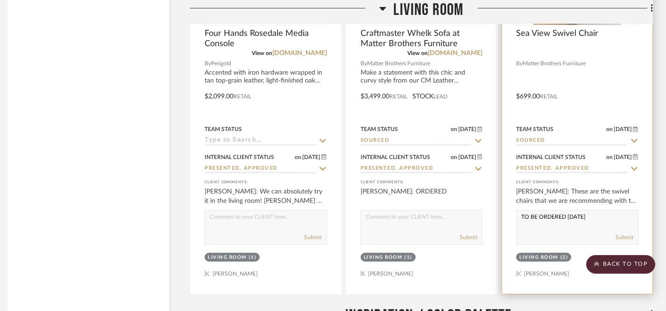
drag, startPoint x: 522, startPoint y: 214, endPoint x: 601, endPoint y: 214, distance: 79.8
click at [601, 214] on textarea "TO BE ORDERED [DATE]" at bounding box center [576, 220] width 121 height 18
type textarea "TO BE ORDERED [DATE]"
click at [627, 237] on button "Submit" at bounding box center [624, 237] width 18 height 8
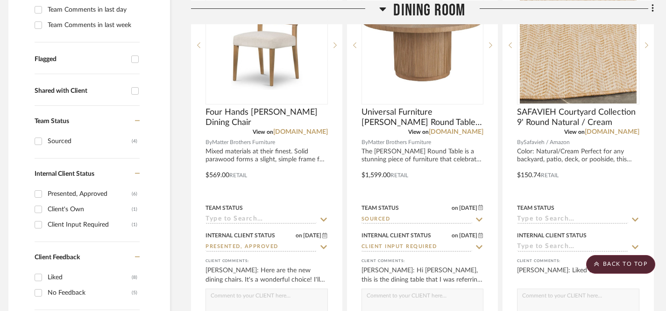
scroll to position [293, 6]
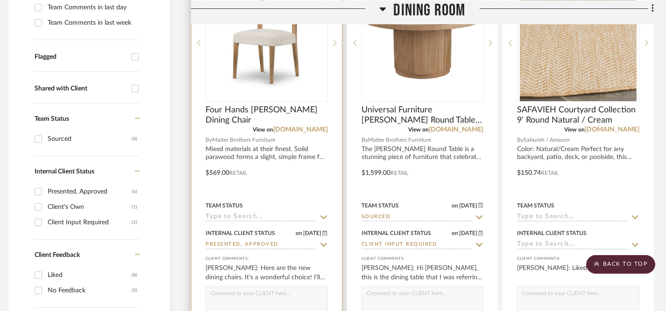
click at [251, 297] on textarea at bounding box center [266, 296] width 121 height 18
paste textarea "TO BE ORDERED [DATE]"
type textarea "TO BE ORDERED [DATE]"
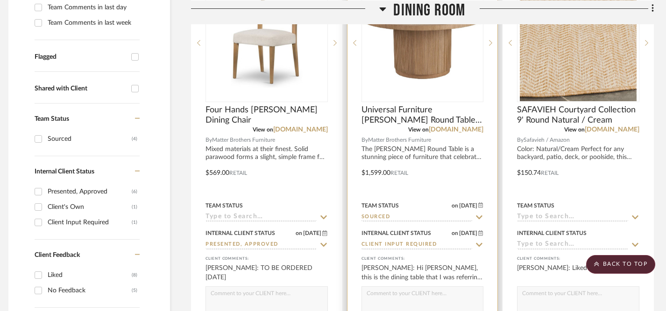
click at [407, 304] on textarea at bounding box center [422, 296] width 121 height 18
type textarea "ORDERED"
click at [480, 246] on icon at bounding box center [479, 244] width 8 height 7
click at [480, 246] on icon at bounding box center [479, 245] width 5 height 5
type input "[DATE]"
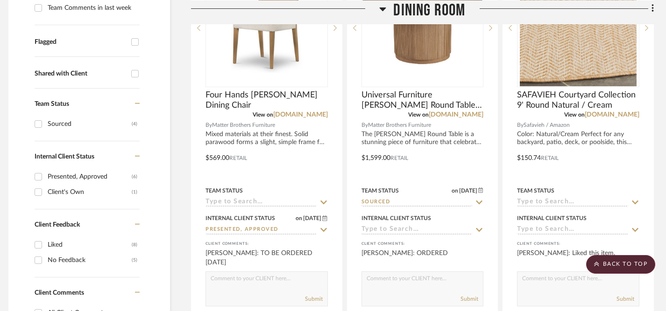
scroll to position [309, 6]
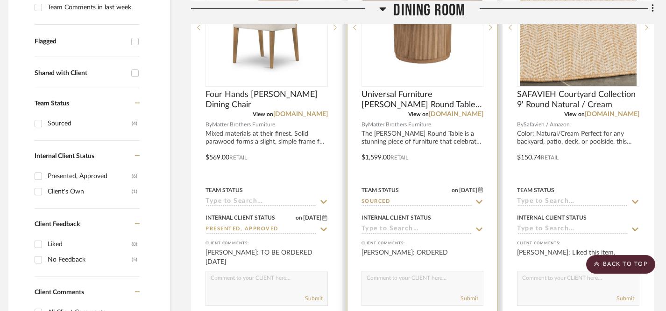
click at [476, 226] on icon at bounding box center [479, 229] width 8 height 7
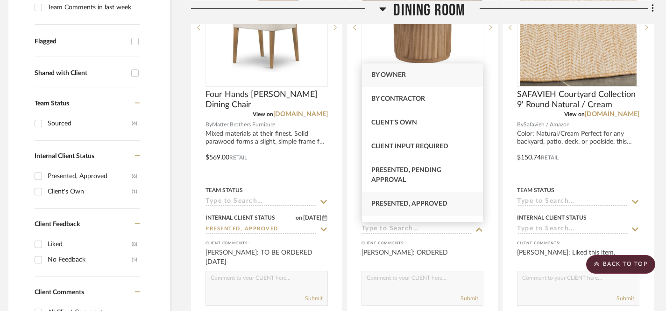
click at [417, 204] on span "Presented, Approved" at bounding box center [409, 204] width 76 height 7
type input "Presented, Approved"
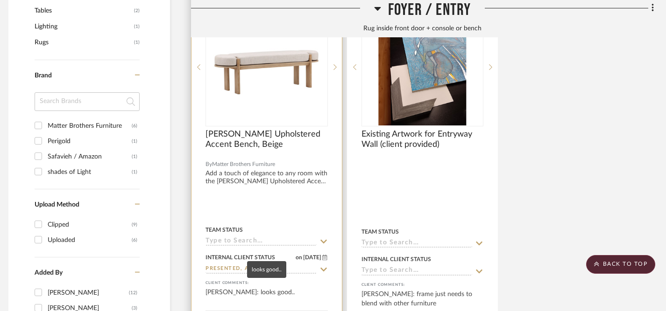
scroll to position [766, 6]
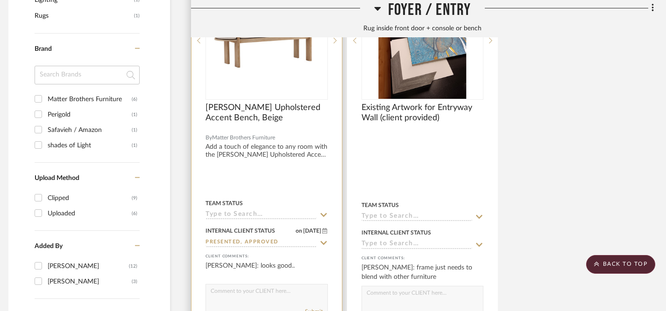
click at [270, 293] on textarea at bounding box center [266, 294] width 121 height 18
paste textarea "TO BE ORDERED [DATE]"
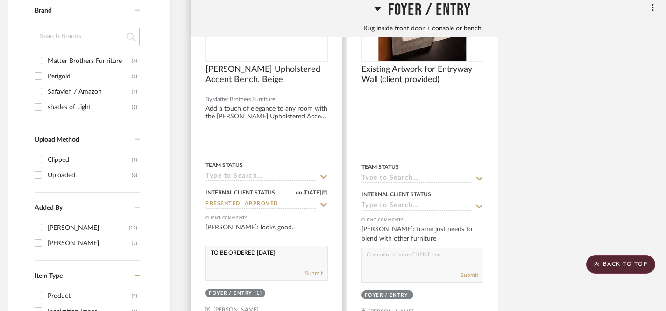
scroll to position [806, 6]
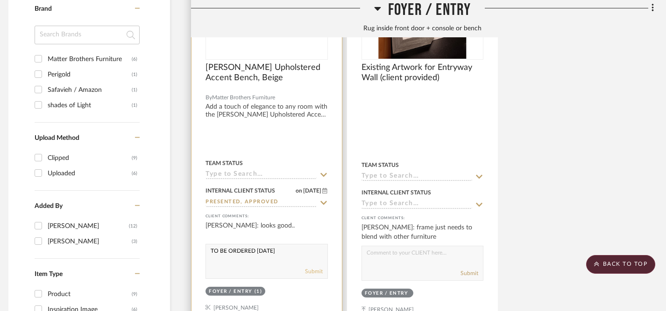
type textarea "TO BE ORDERED [DATE]"
click at [313, 271] on button "Submit" at bounding box center [314, 272] width 18 height 8
click at [323, 173] on icon at bounding box center [323, 174] width 8 height 7
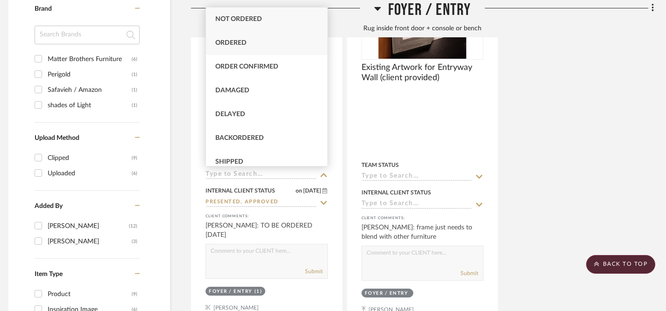
click at [238, 42] on span "Ordered" at bounding box center [230, 43] width 31 height 7
type input "[DATE]"
type input "Ordered"
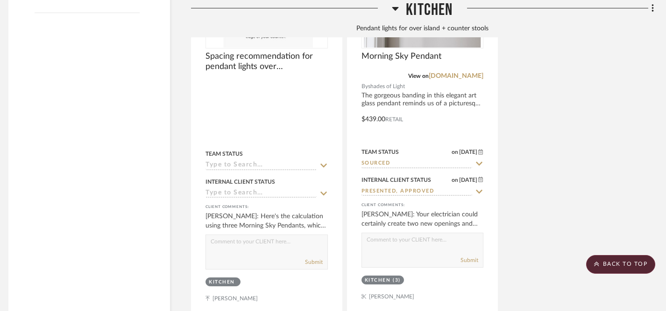
scroll to position [1289, 6]
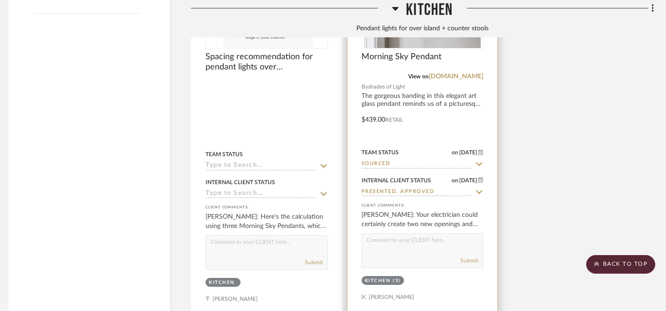
click at [460, 245] on textarea at bounding box center [422, 243] width 121 height 18
type textarea "H"
type textarea "Hi [PERSON_NAME], have you ordered these pendant lights yet?"
click at [469, 260] on button "Submit" at bounding box center [469, 261] width 18 height 8
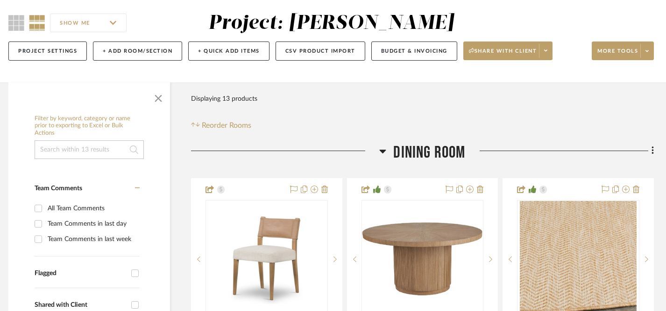
scroll to position [77, 6]
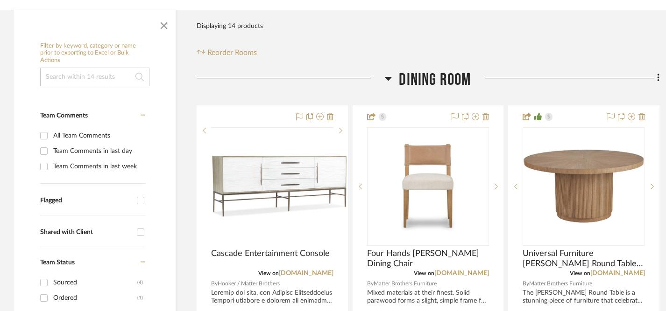
scroll to position [150, 0]
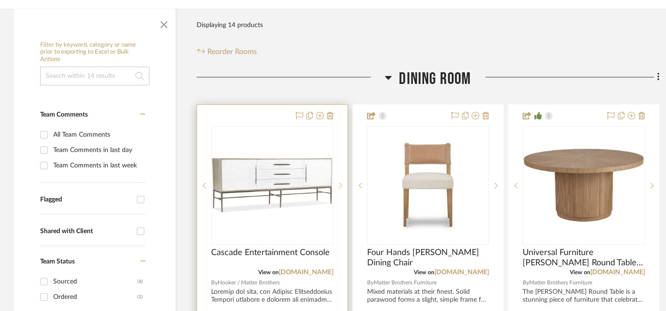
click at [342, 184] on sr-next-btn at bounding box center [340, 186] width 14 height 7
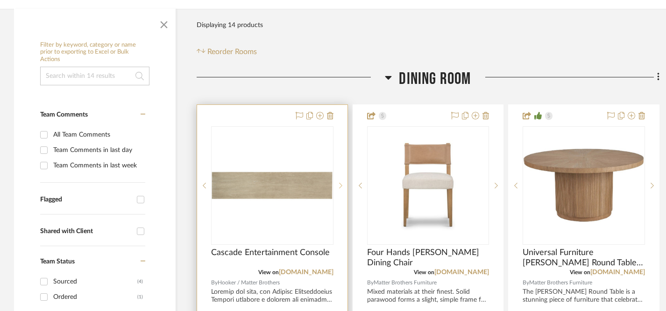
click at [342, 184] on sr-next-btn at bounding box center [340, 186] width 14 height 7
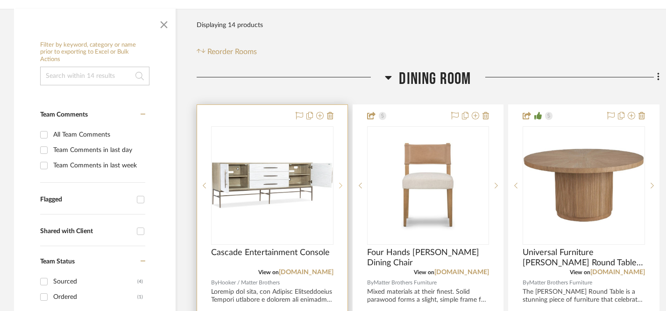
click at [342, 184] on sr-next-btn at bounding box center [340, 186] width 14 height 7
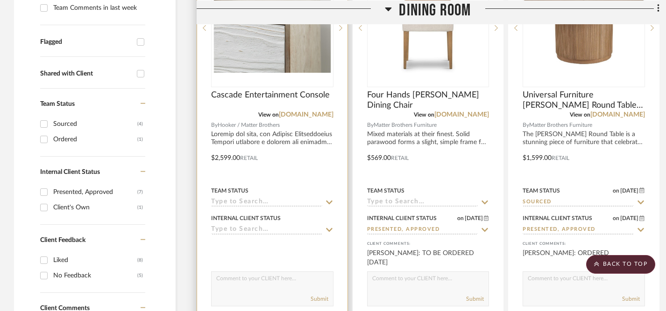
scroll to position [311, 0]
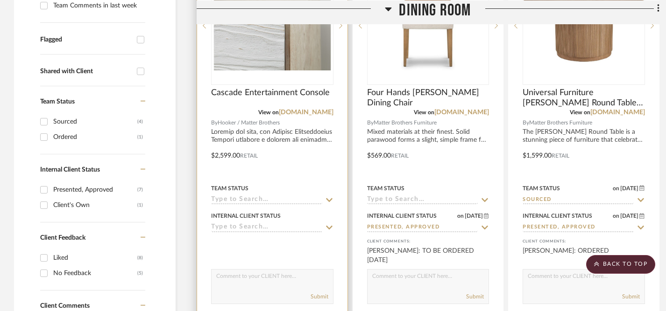
click at [329, 228] on icon at bounding box center [329, 227] width 8 height 7
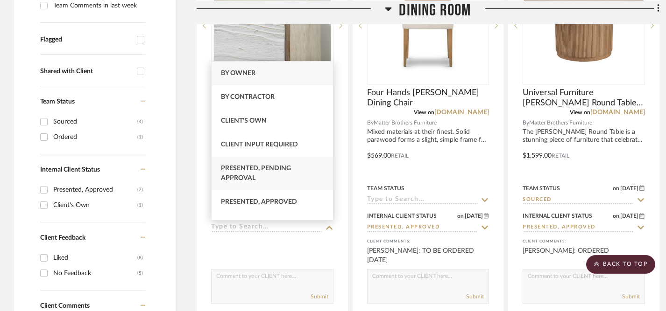
click at [297, 176] on div "Presented, Pending Approval" at bounding box center [272, 174] width 121 height 34
type input "[DATE]"
type input "Presented, Pending Approval"
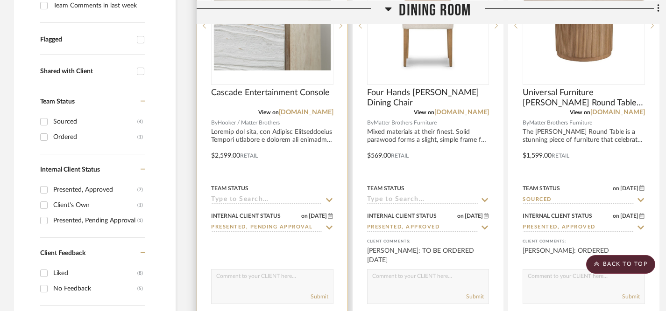
click at [329, 229] on icon at bounding box center [329, 228] width 7 height 4
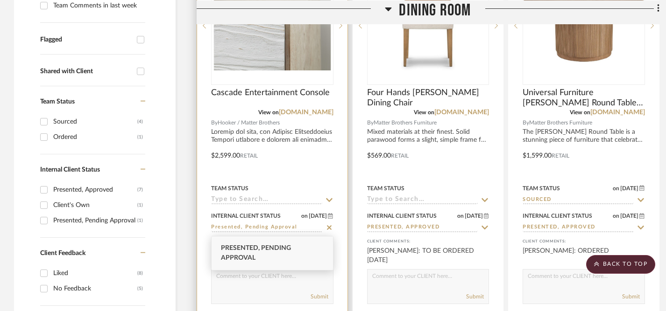
click at [329, 227] on icon at bounding box center [329, 227] width 8 height 7
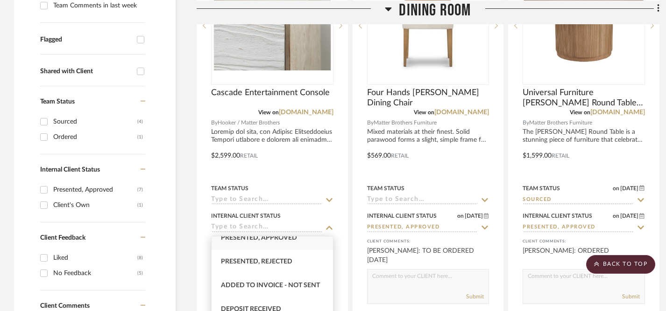
scroll to position [132, 0]
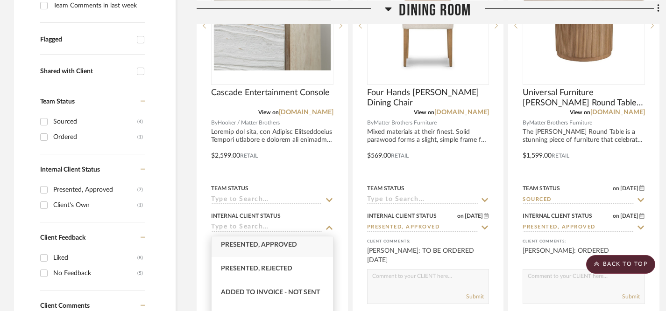
click at [280, 245] on span "Presented, Approved" at bounding box center [259, 245] width 76 height 7
type input "Presented, Approved"
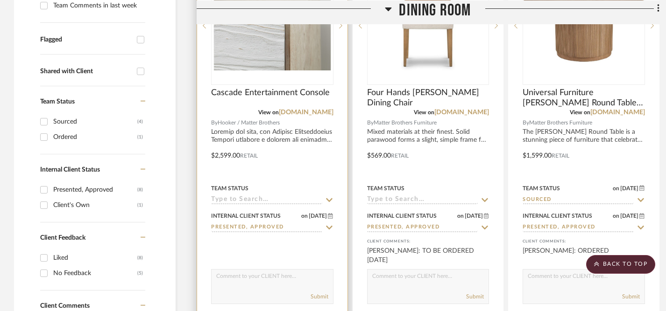
click at [241, 284] on textarea at bounding box center [272, 279] width 121 height 18
click at [263, 280] on textarea "[PERSON_NAME], this is the one you liked from our little shopping trip this mor…" at bounding box center [272, 279] width 121 height 18
click at [262, 280] on textarea "[PERSON_NAME], this is the one you liked from our little shopping trip this mor…" at bounding box center [272, 279] width 121 height 18
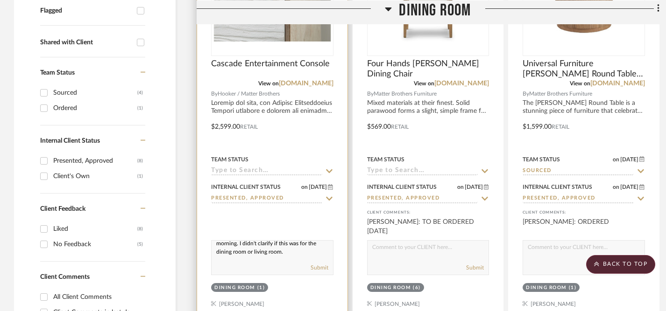
scroll to position [342, 0]
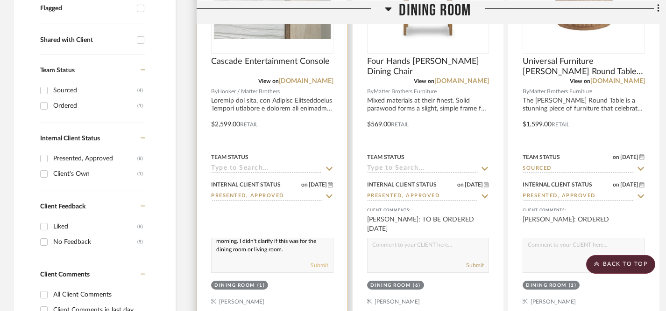
type textarea "[PERSON_NAME], this is the console that you liked from our little shopping trip…"
click at [317, 264] on button "Submit" at bounding box center [320, 265] width 18 height 8
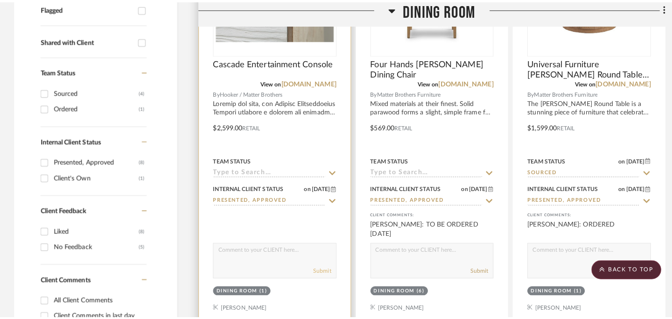
scroll to position [0, 0]
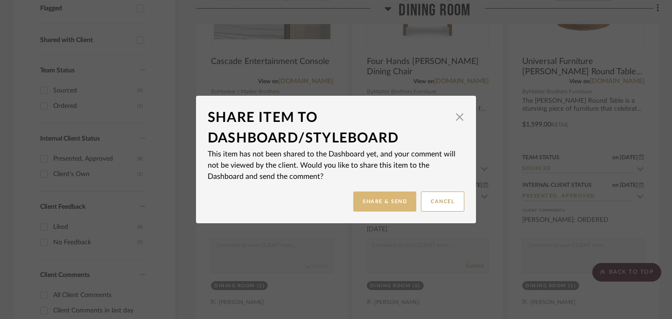
click at [379, 202] on button "Share & Send" at bounding box center [384, 201] width 63 height 20
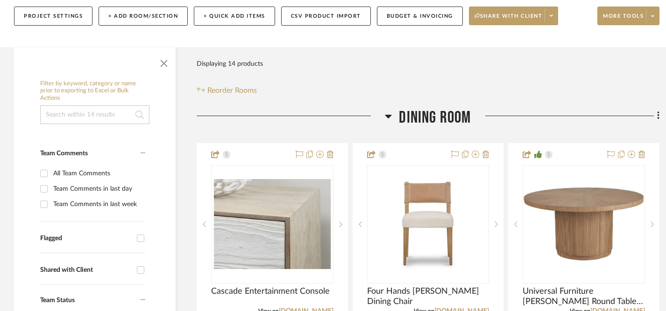
scroll to position [110, 0]
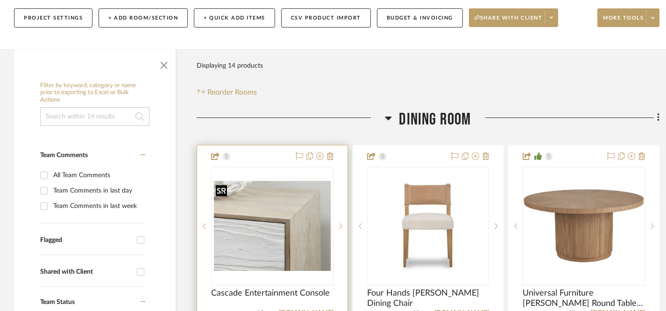
click at [280, 247] on img "3" at bounding box center [272, 226] width 120 height 91
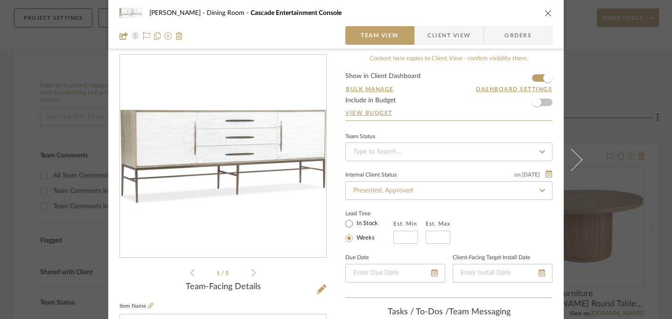
scroll to position [0, 0]
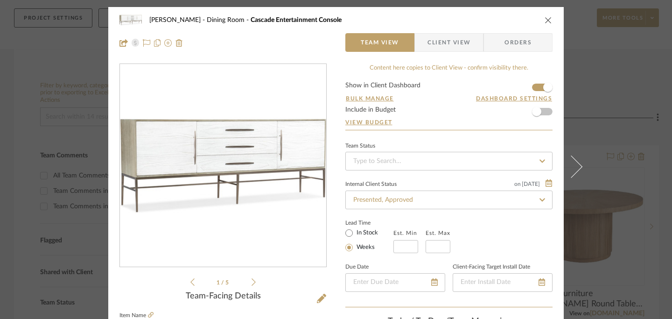
click at [545, 22] on icon "close" at bounding box center [548, 19] width 7 height 7
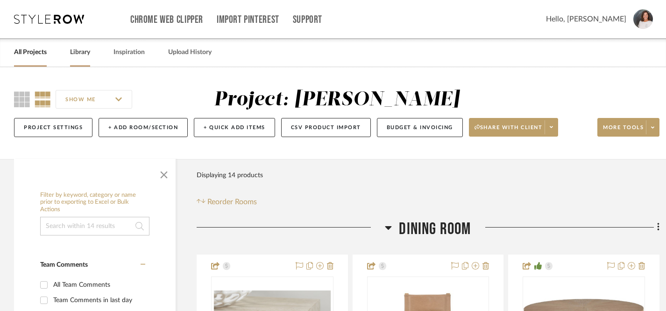
click at [83, 53] on link "Library" at bounding box center [80, 52] width 20 height 13
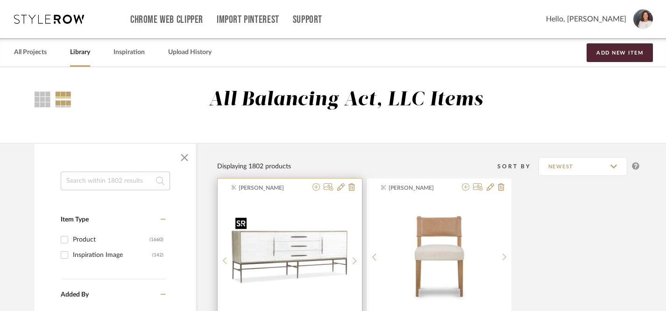
click at [279, 241] on img "0" at bounding box center [290, 257] width 116 height 87
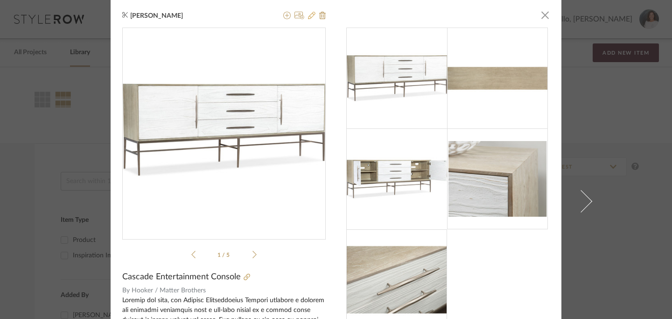
click at [309, 13] on icon at bounding box center [311, 15] width 7 height 7
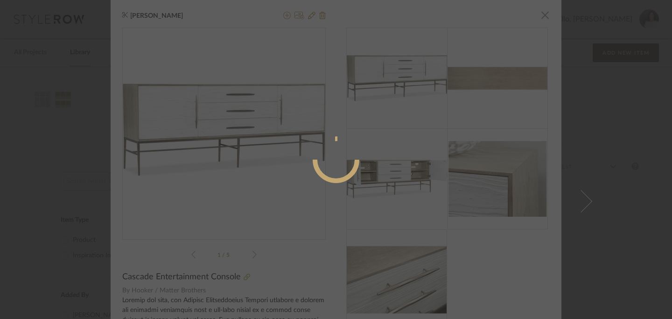
radio input "true"
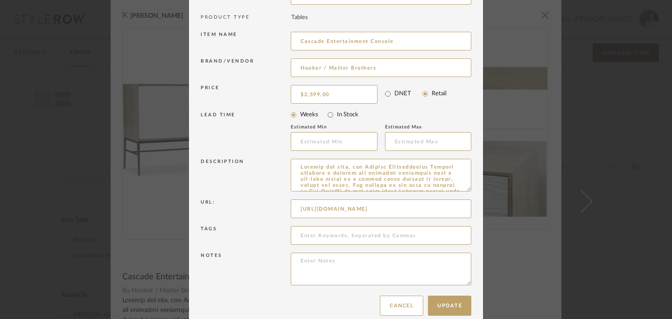
scroll to position [106, 0]
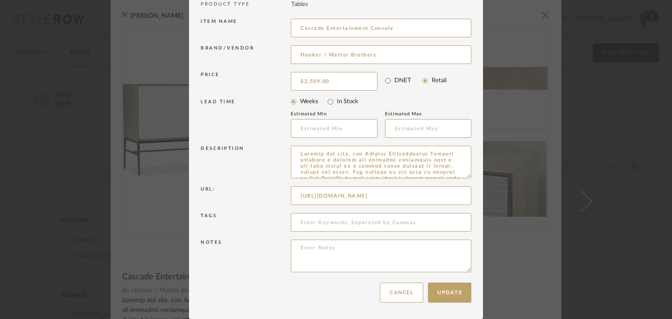
drag, startPoint x: 297, startPoint y: 196, endPoint x: 427, endPoint y: 207, distance: 129.8
click at [427, 207] on div "Url: [URL][DOMAIN_NAME]" at bounding box center [336, 197] width 271 height 27
click at [448, 293] on button "Update" at bounding box center [449, 292] width 43 height 20
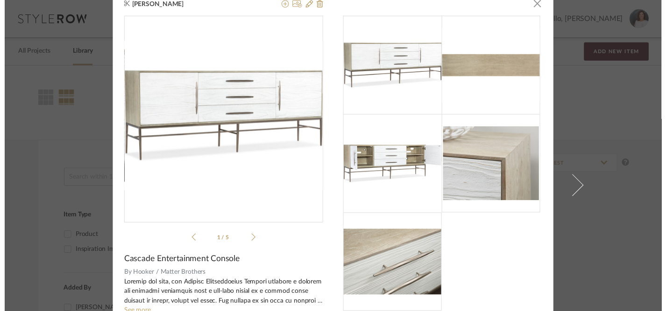
scroll to position [0, 0]
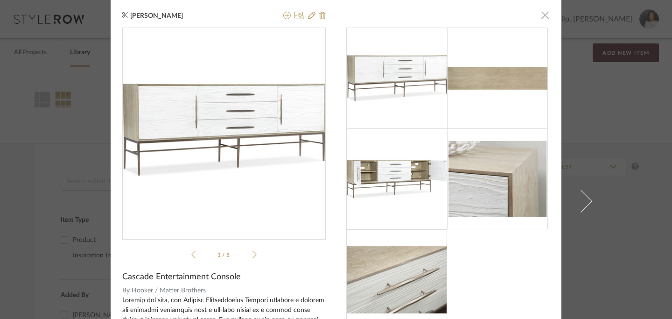
click at [542, 21] on span "button" at bounding box center [545, 15] width 19 height 19
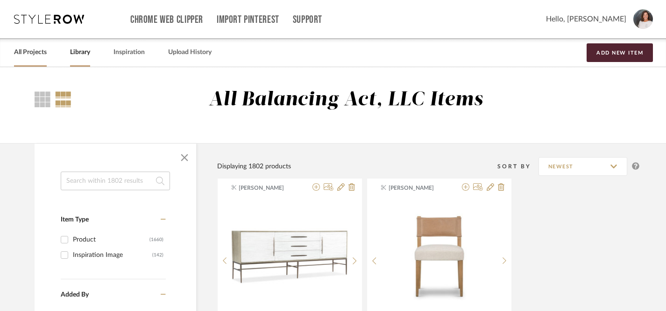
click at [47, 54] on link "All Projects" at bounding box center [30, 52] width 33 height 13
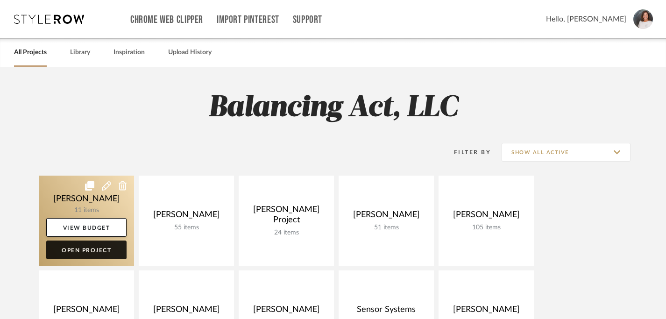
click at [106, 251] on link "Open Project" at bounding box center [86, 249] width 80 height 19
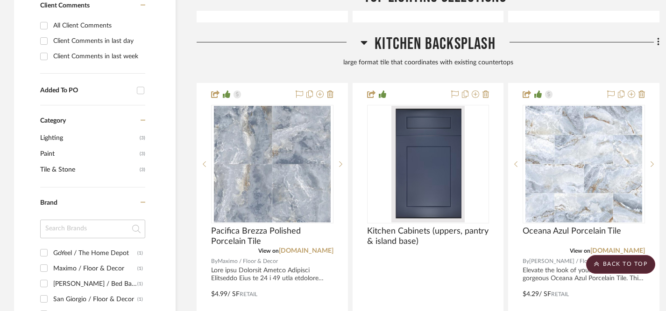
scroll to position [662, 0]
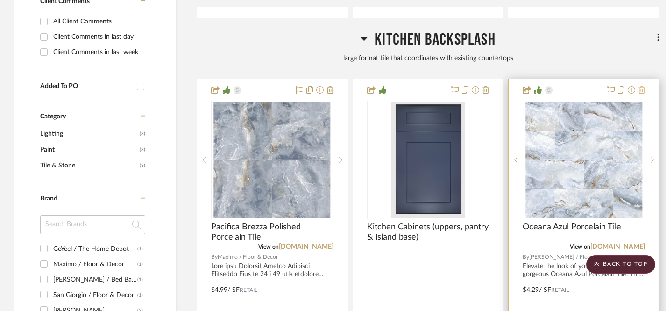
click at [643, 89] on icon at bounding box center [641, 89] width 7 height 7
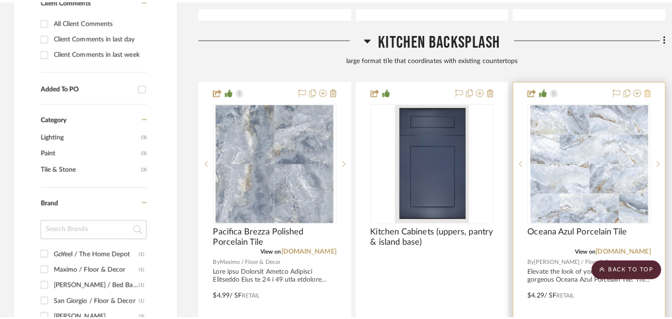
scroll to position [0, 0]
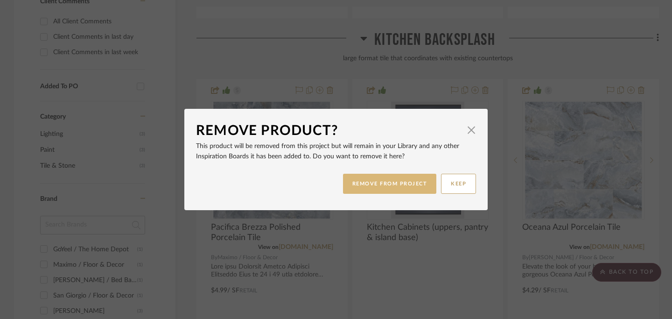
click at [415, 184] on button "REMOVE FROM PROJECT" at bounding box center [390, 184] width 94 height 20
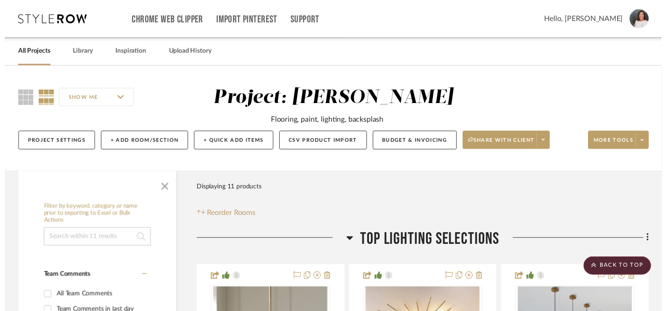
scroll to position [662, 0]
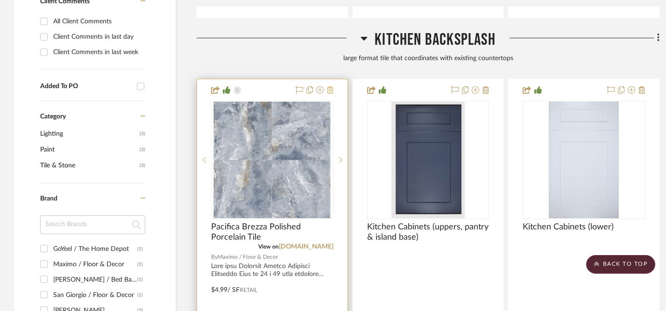
click at [331, 88] on icon at bounding box center [330, 89] width 7 height 7
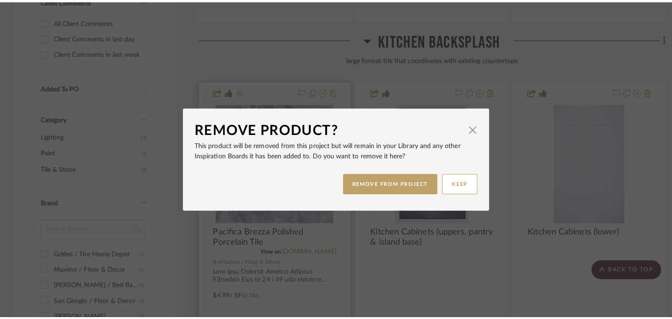
scroll to position [0, 0]
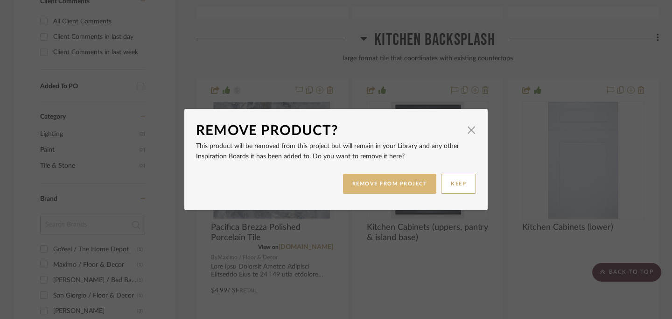
click at [382, 176] on button "REMOVE FROM PROJECT" at bounding box center [390, 184] width 94 height 20
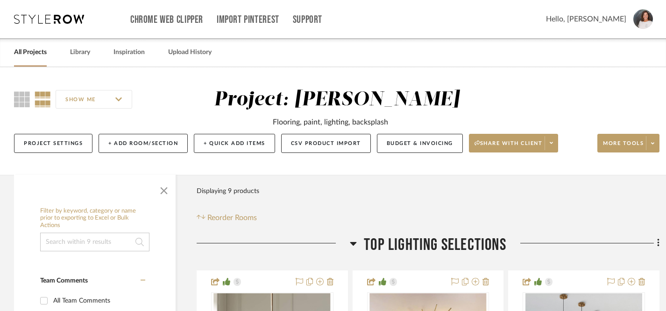
click at [29, 50] on link "All Projects" at bounding box center [30, 52] width 33 height 13
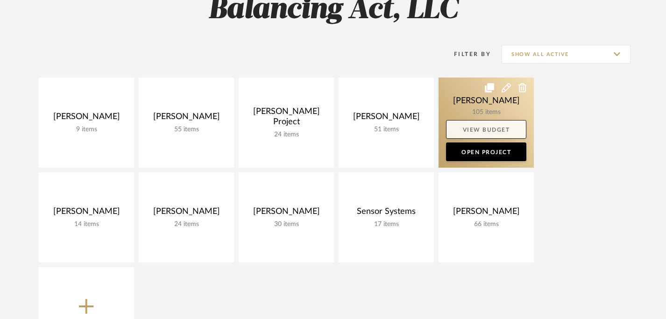
scroll to position [99, 0]
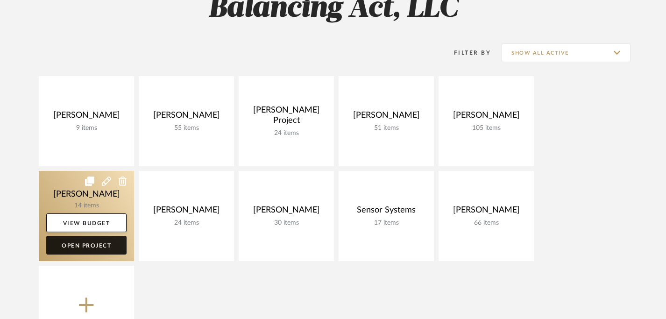
click at [97, 246] on link "Open Project" at bounding box center [86, 245] width 80 height 19
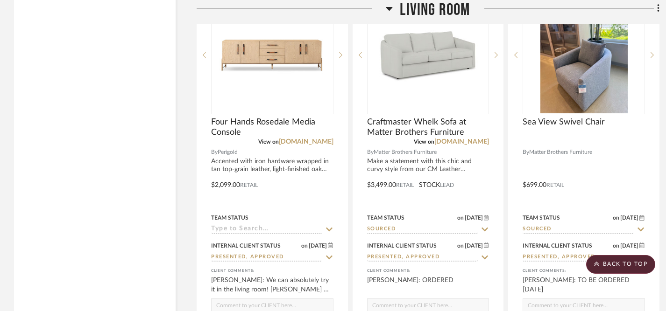
scroll to position [2098, 0]
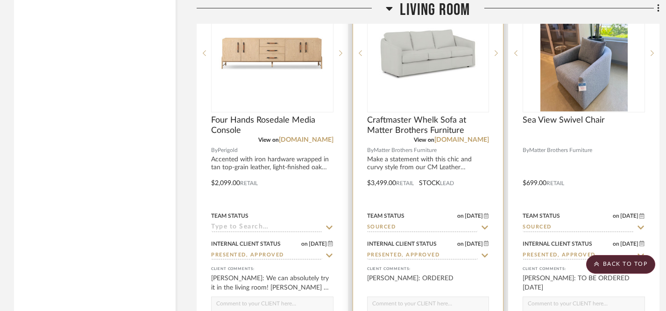
click at [485, 225] on icon at bounding box center [484, 227] width 8 height 7
click at [485, 226] on icon at bounding box center [484, 228] width 5 height 5
type input "[DATE]"
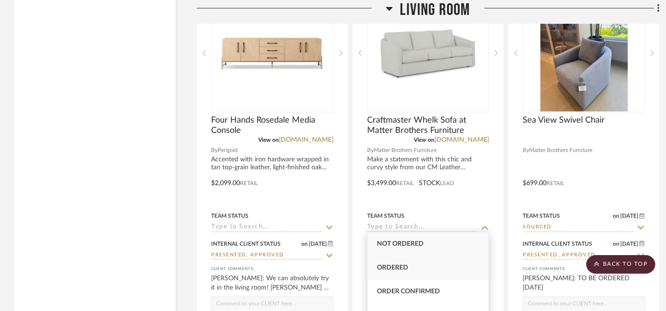
click at [430, 268] on div "Ordered" at bounding box center [427, 268] width 121 height 24
type input "Ordered"
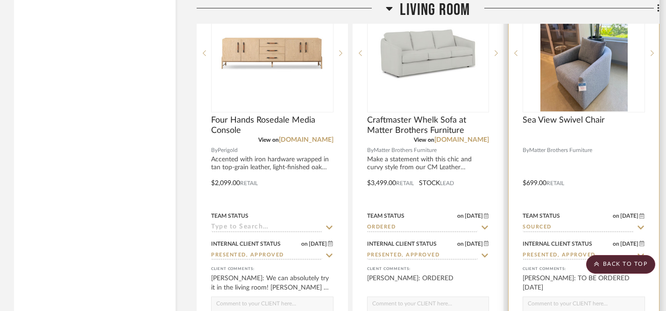
click at [642, 226] on icon at bounding box center [640, 227] width 8 height 7
click at [642, 226] on icon at bounding box center [640, 228] width 5 height 5
type input "[DATE]"
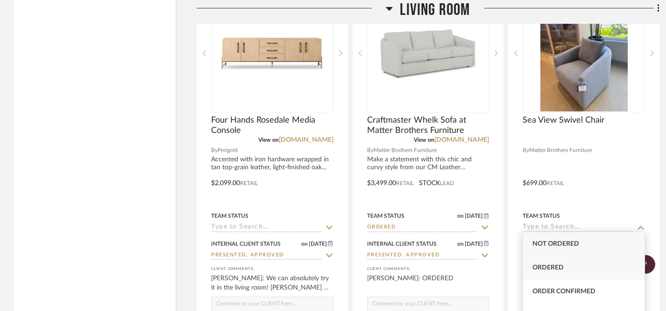
click at [586, 268] on div "Ordered" at bounding box center [583, 268] width 121 height 24
type input "Ordered"
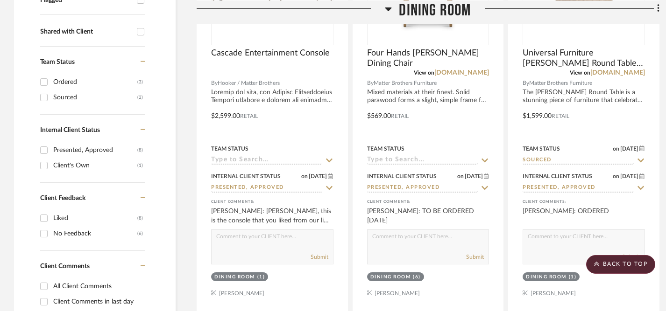
scroll to position [347, 0]
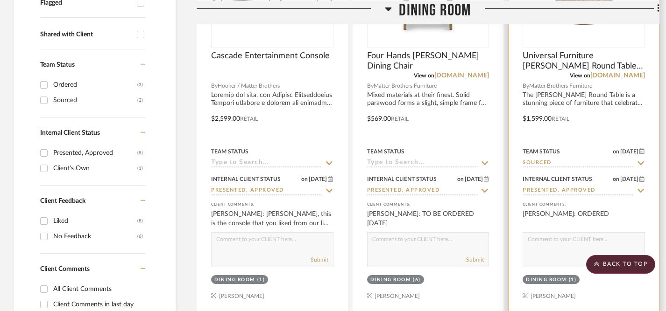
click at [639, 163] on icon at bounding box center [640, 164] width 7 height 4
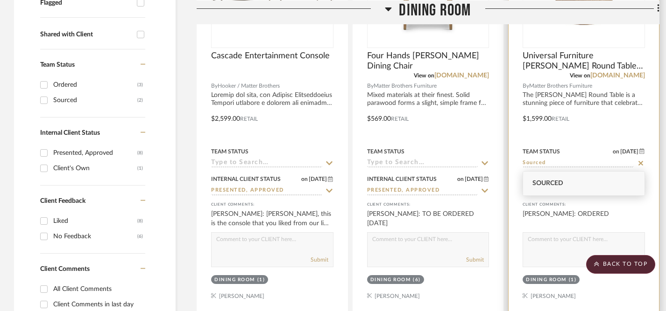
click at [639, 163] on icon at bounding box center [640, 163] width 8 height 7
type input "[DATE]"
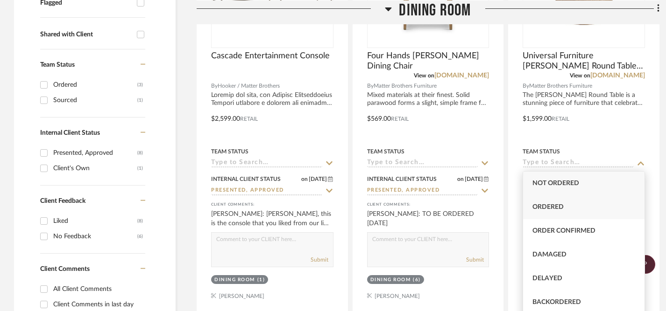
click at [574, 209] on div "Ordered" at bounding box center [583, 208] width 121 height 24
type input "Ordered"
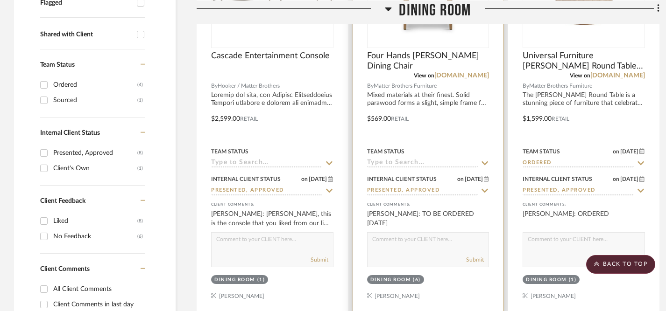
click at [485, 162] on icon at bounding box center [484, 163] width 8 height 7
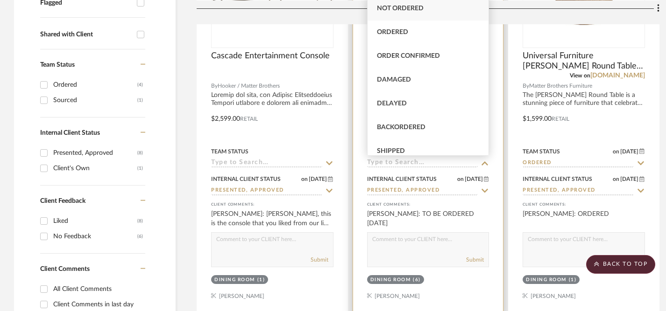
click at [485, 162] on icon at bounding box center [485, 164] width 7 height 4
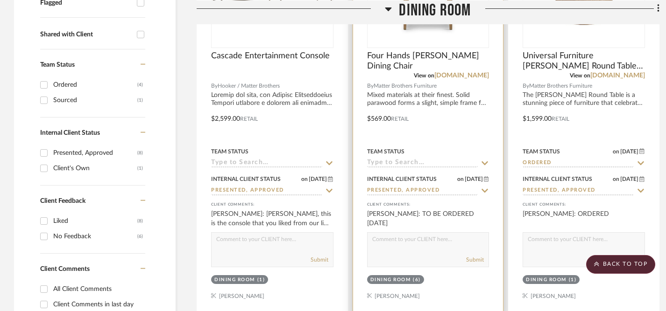
click at [485, 162] on icon at bounding box center [484, 163] width 8 height 7
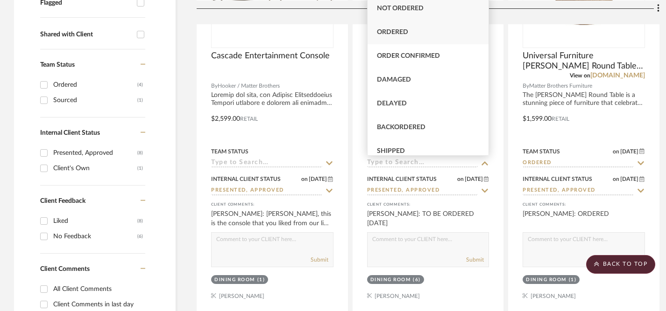
click at [405, 35] on span "Ordered" at bounding box center [392, 32] width 31 height 7
type input "[DATE]"
type input "Ordered"
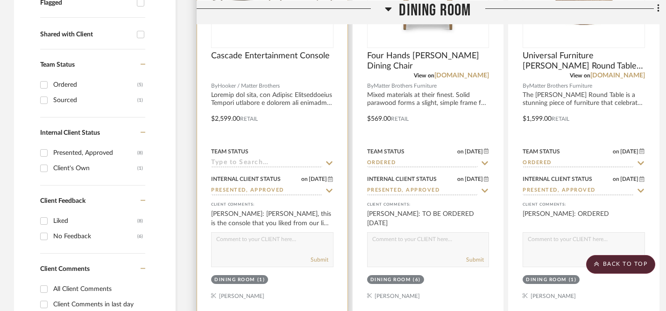
click at [332, 162] on icon at bounding box center [329, 163] width 8 height 7
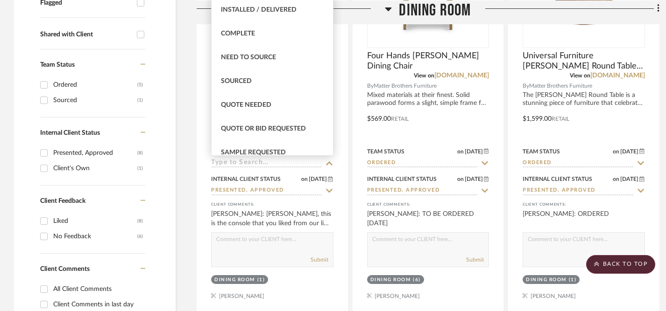
scroll to position [242, 0]
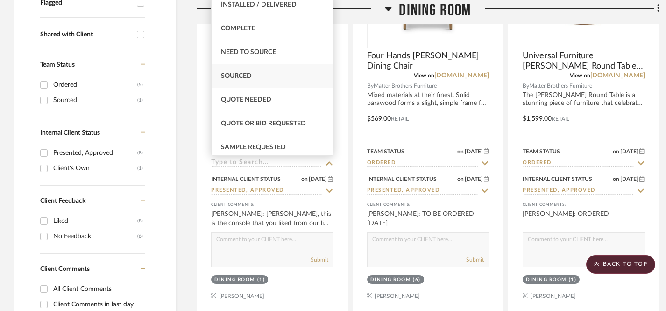
click at [254, 75] on div "Sourced" at bounding box center [272, 76] width 121 height 24
type input "[DATE]"
type input "Sourced"
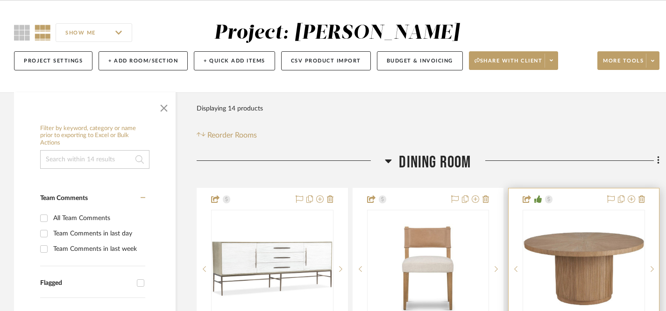
scroll to position [75, 0]
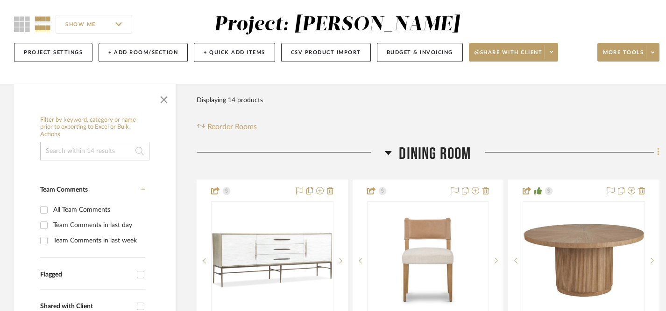
click at [656, 155] on fa-icon at bounding box center [657, 153] width 6 height 15
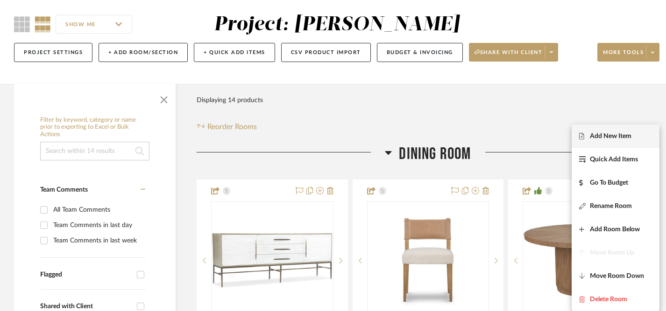
click at [613, 135] on span "Add New Item" at bounding box center [611, 137] width 42 height 8
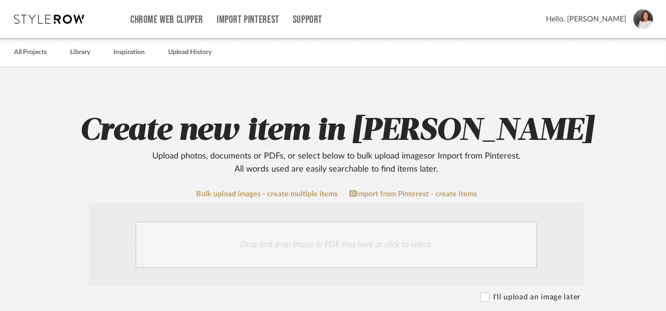
click at [335, 246] on div "Drag and drop image or PDF files here or click to select." at bounding box center [336, 245] width 402 height 47
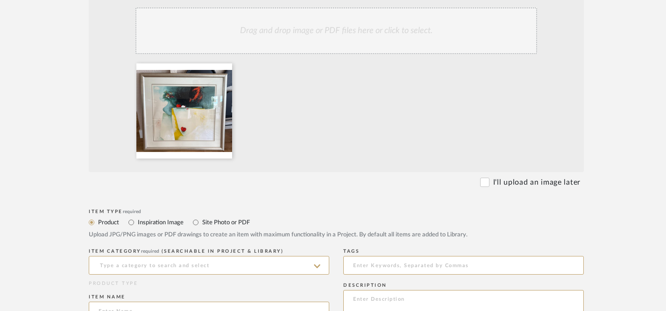
scroll to position [215, 0]
click at [240, 268] on input at bounding box center [209, 265] width 240 height 19
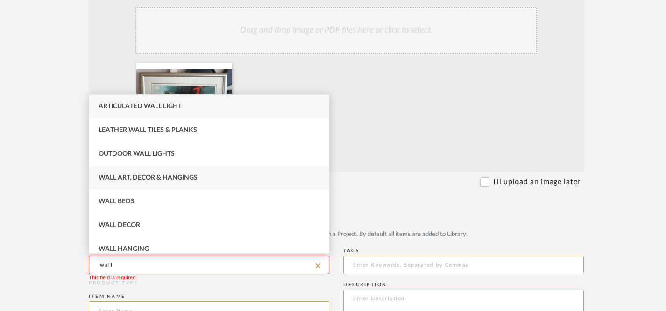
click at [194, 179] on span "Wall Art, Decor & Hangings" at bounding box center [148, 178] width 99 height 7
type input "Wall Art, Decor & Hangings"
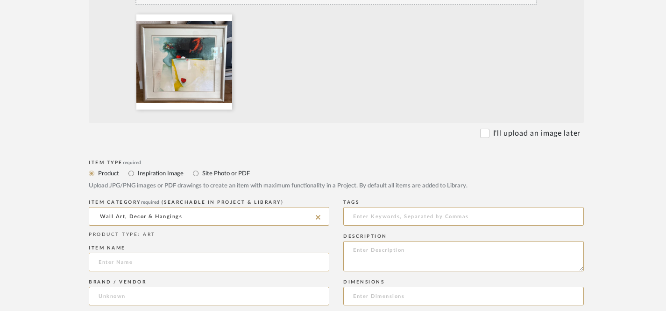
scroll to position [262, 0]
click at [228, 266] on input at bounding box center [209, 263] width 240 height 19
type input "c"
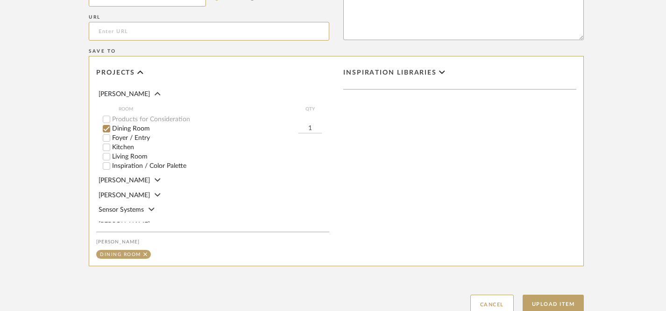
scroll to position [722, 0]
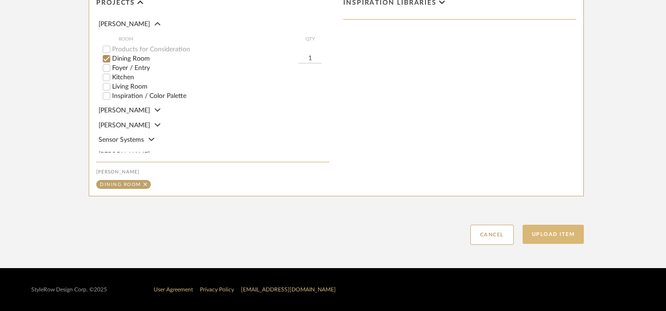
type input "Client Owned Art"
click at [550, 236] on button "Upload Item" at bounding box center [554, 234] width 62 height 19
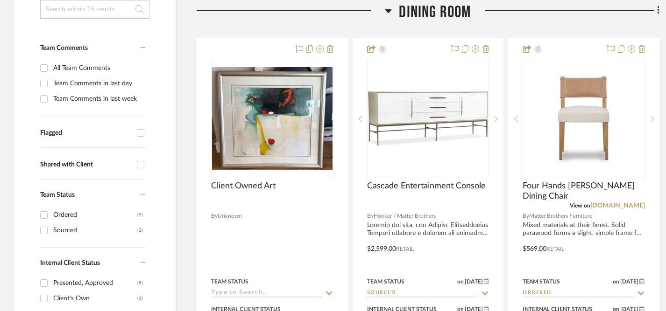
scroll to position [219, 0]
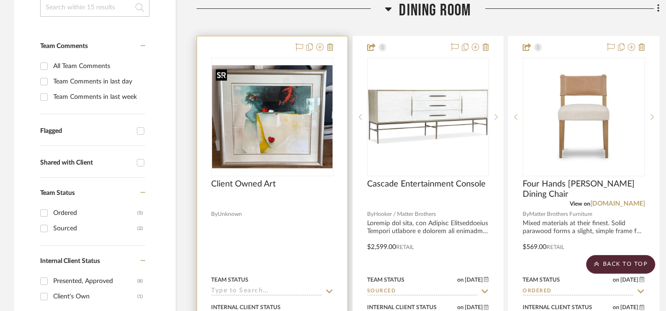
click at [285, 101] on img "0" at bounding box center [272, 117] width 120 height 104
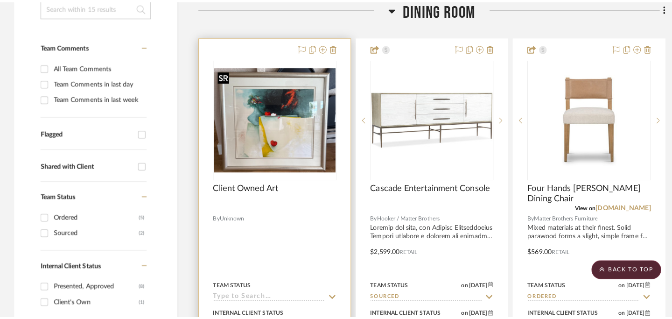
scroll to position [0, 0]
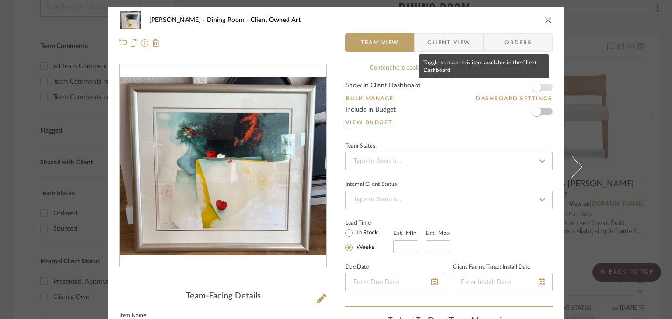
click at [538, 87] on span "button" at bounding box center [537, 87] width 21 height 21
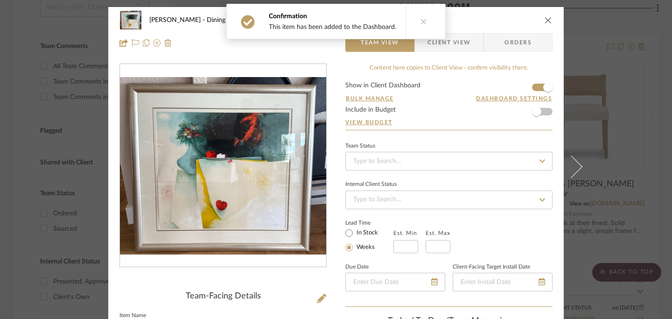
click at [545, 21] on icon "close" at bounding box center [548, 19] width 7 height 7
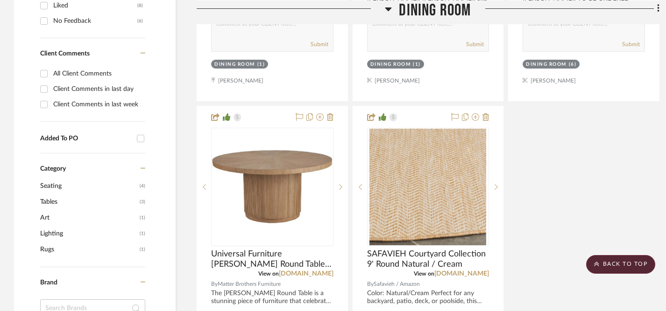
scroll to position [564, 0]
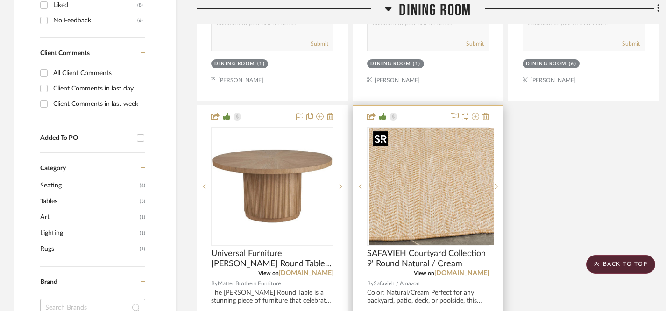
click at [457, 195] on div at bounding box center [428, 186] width 122 height 119
click at [437, 197] on img "0" at bounding box center [427, 186] width 117 height 117
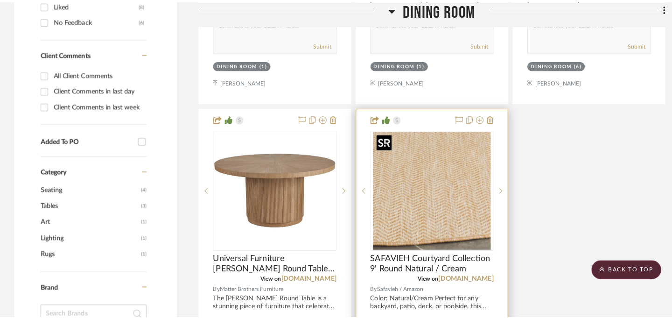
scroll to position [0, 0]
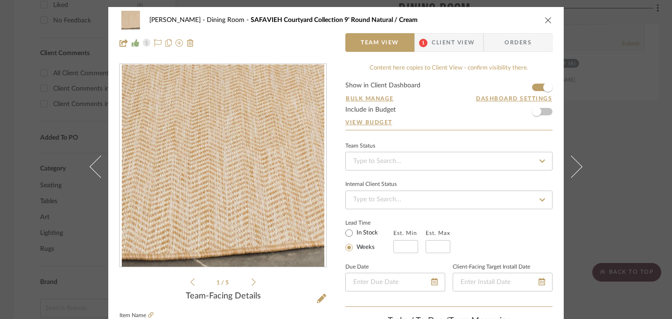
click at [546, 22] on icon "close" at bounding box center [548, 19] width 7 height 7
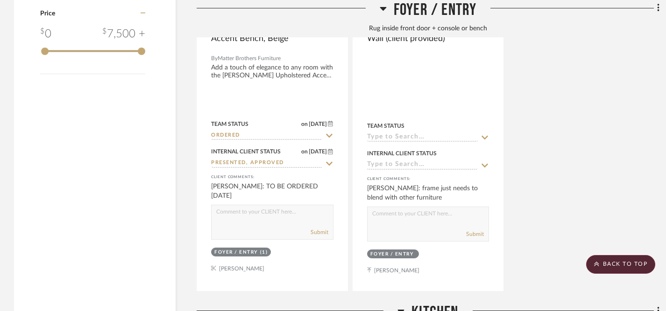
scroll to position [1235, 0]
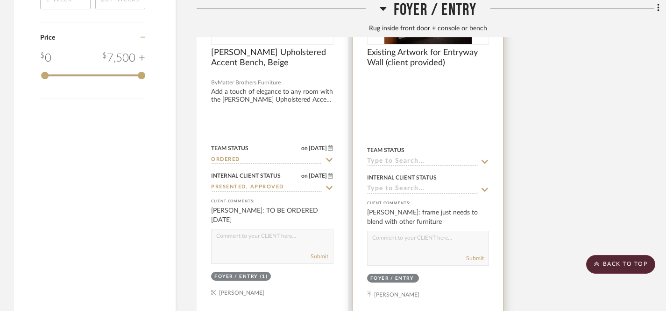
click at [485, 187] on icon at bounding box center [484, 189] width 8 height 7
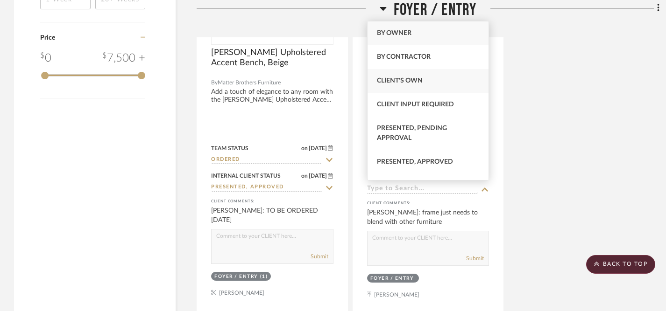
click at [415, 78] on span "Client's Own" at bounding box center [400, 81] width 46 height 7
type input "[DATE]"
type input "Client's Own"
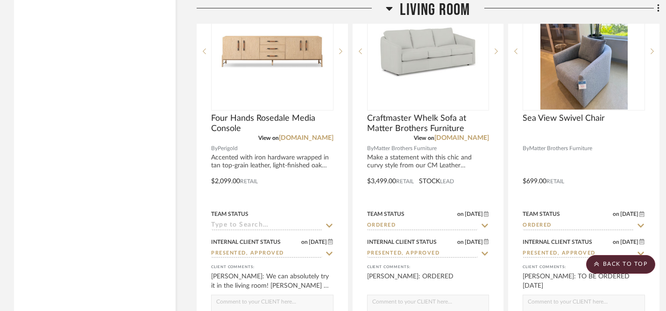
scroll to position [2100, 0]
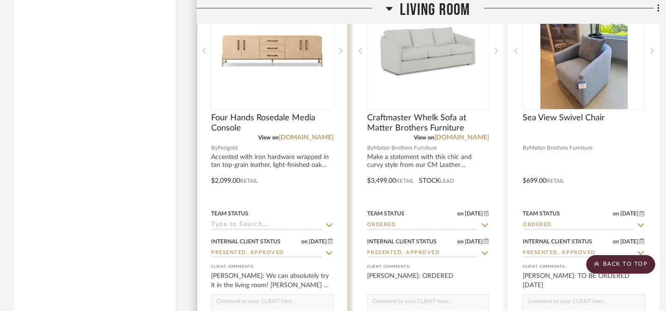
click at [330, 224] on icon at bounding box center [329, 226] width 7 height 4
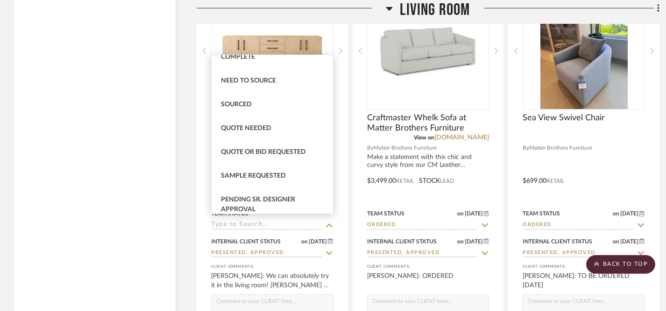
scroll to position [267, 0]
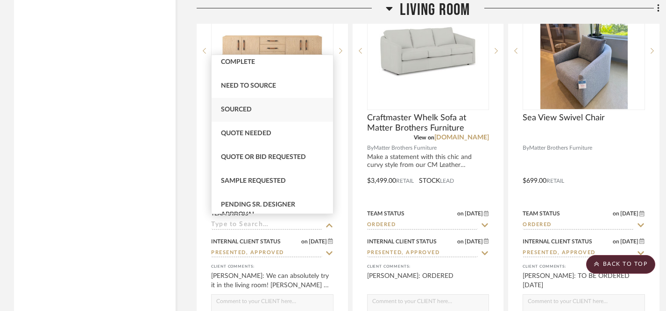
click at [247, 113] on span "Sourced" at bounding box center [236, 109] width 31 height 7
type input "[DATE]"
type input "Sourced"
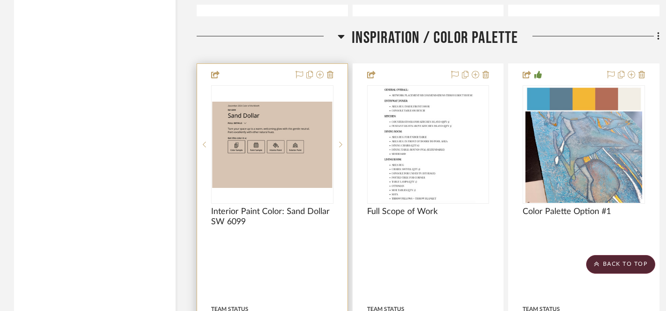
scroll to position [2462, 0]
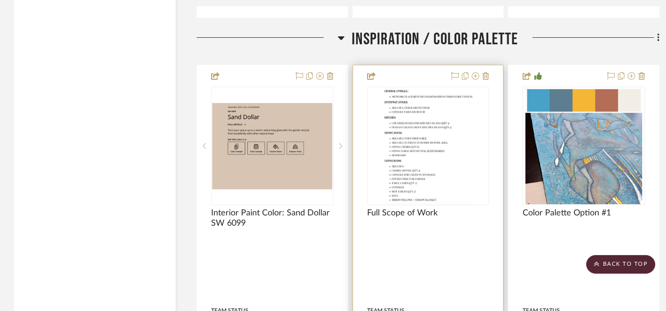
click at [408, 234] on div at bounding box center [428, 270] width 150 height 410
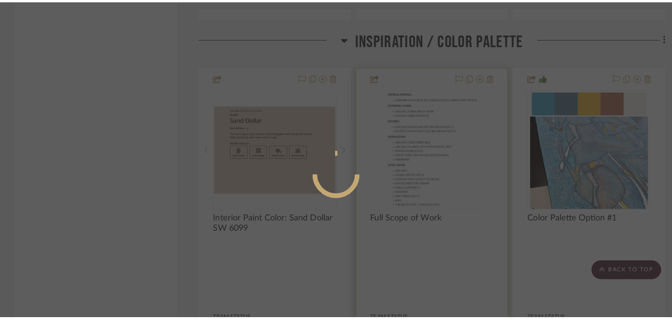
scroll to position [0, 0]
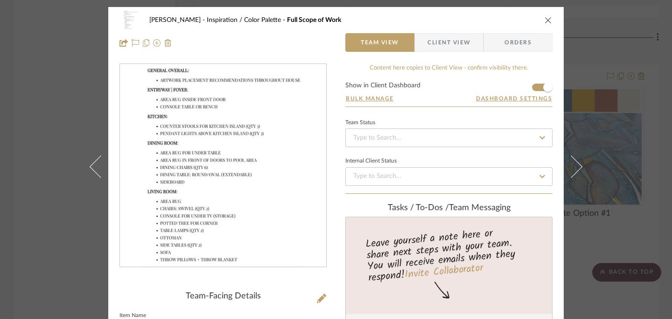
click at [545, 21] on icon "close" at bounding box center [548, 19] width 7 height 7
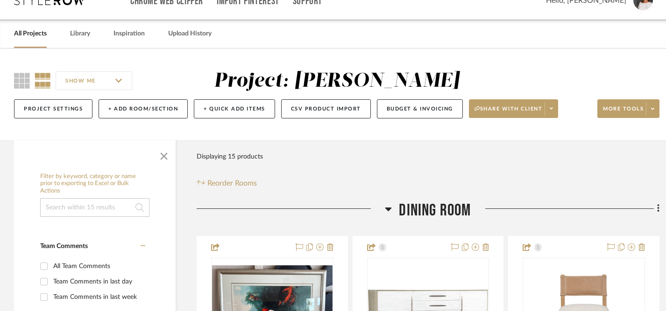
scroll to position [20, 0]
